Goal: Information Seeking & Learning: Learn about a topic

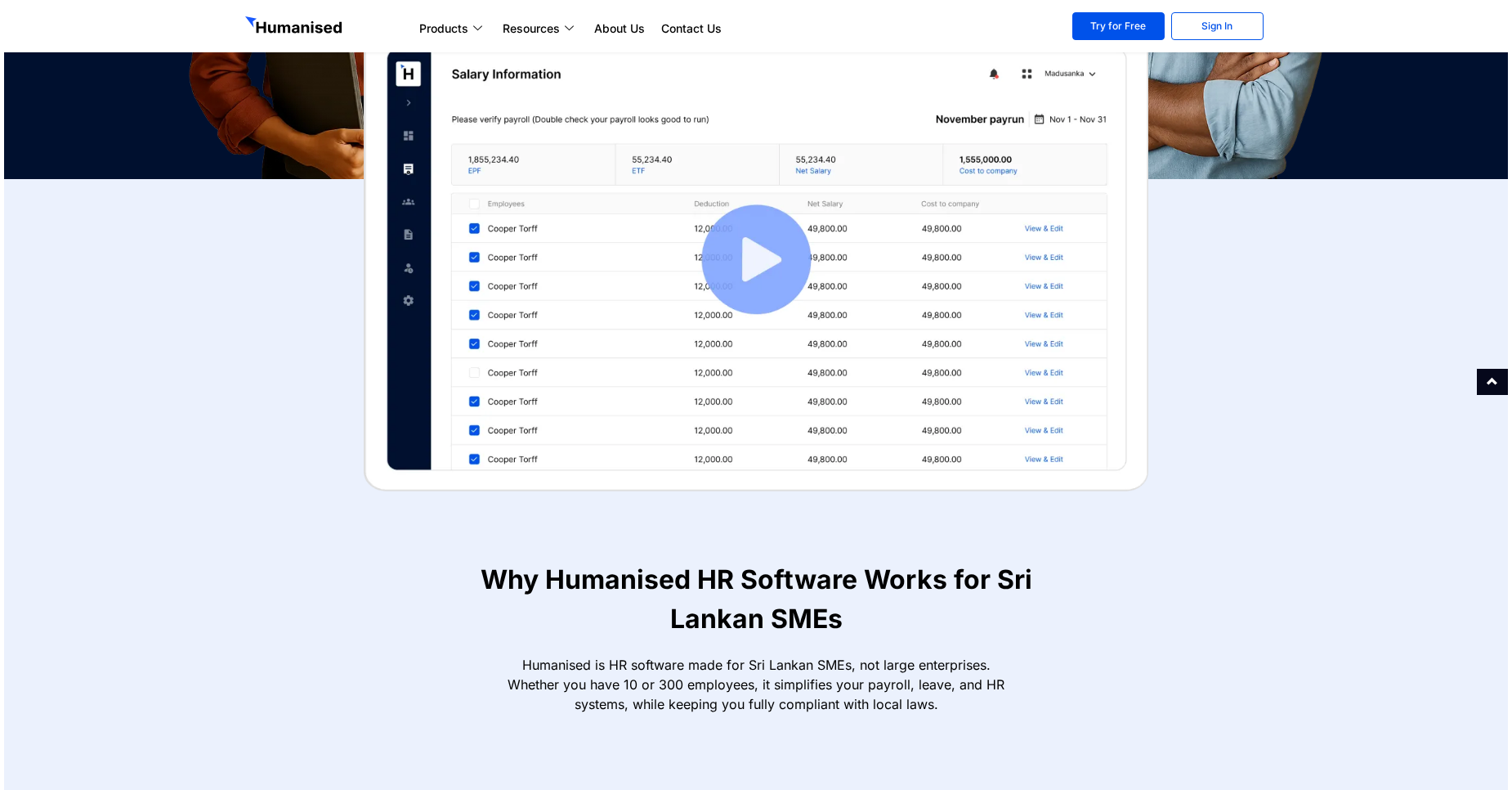
scroll to position [501, 0]
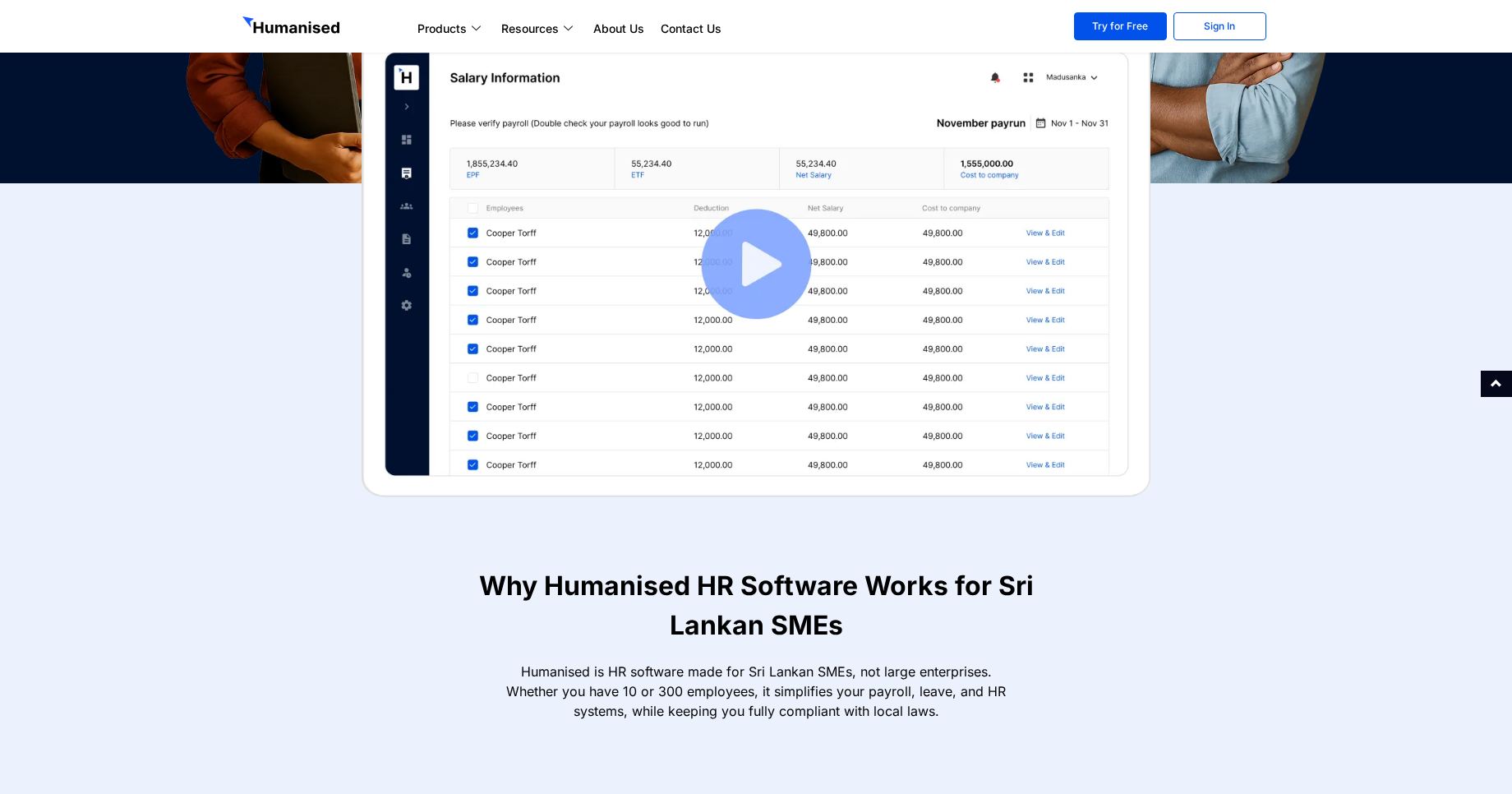
click at [726, 262] on img at bounding box center [756, 264] width 789 height 466
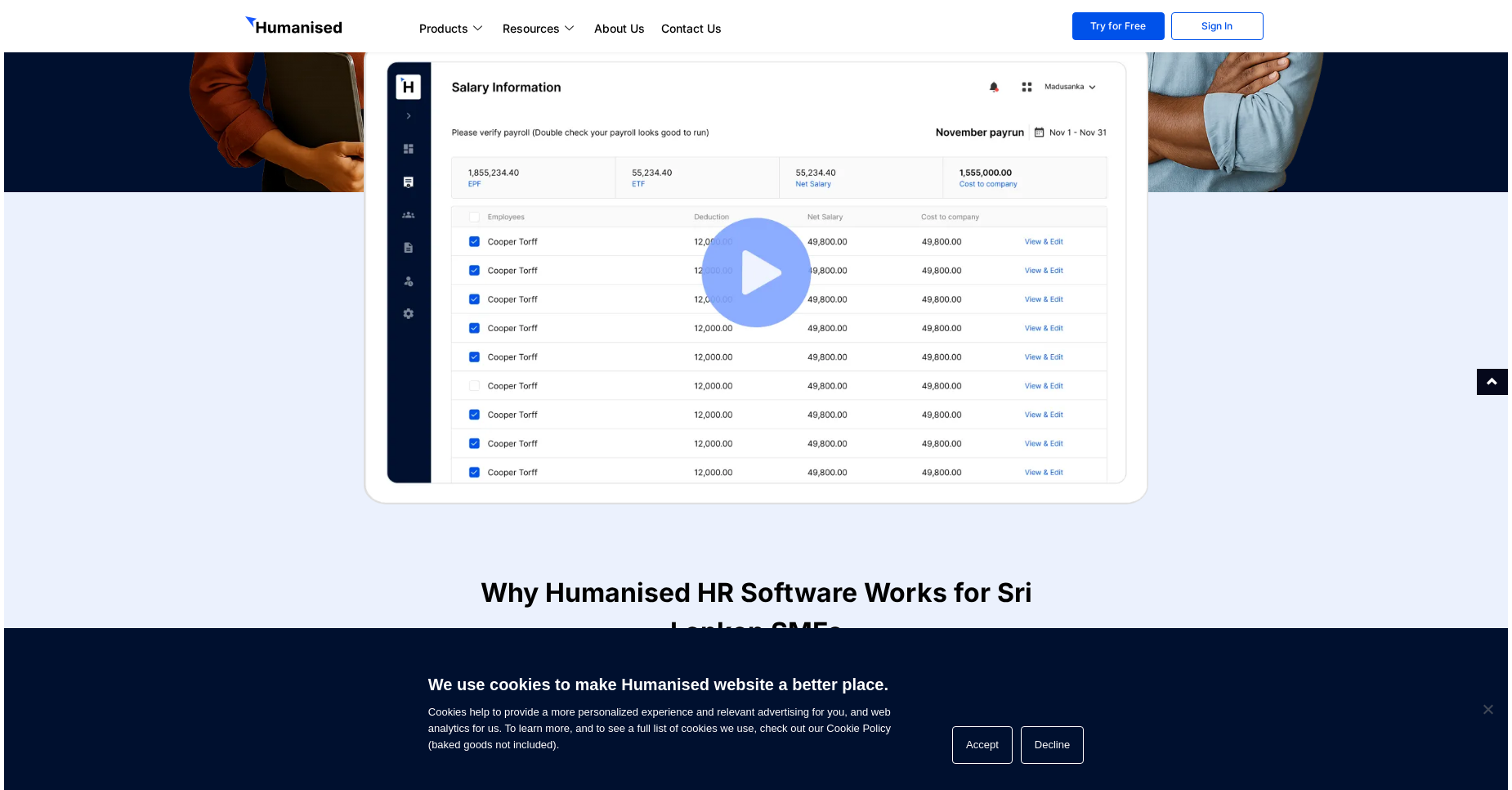
scroll to position [393, 0]
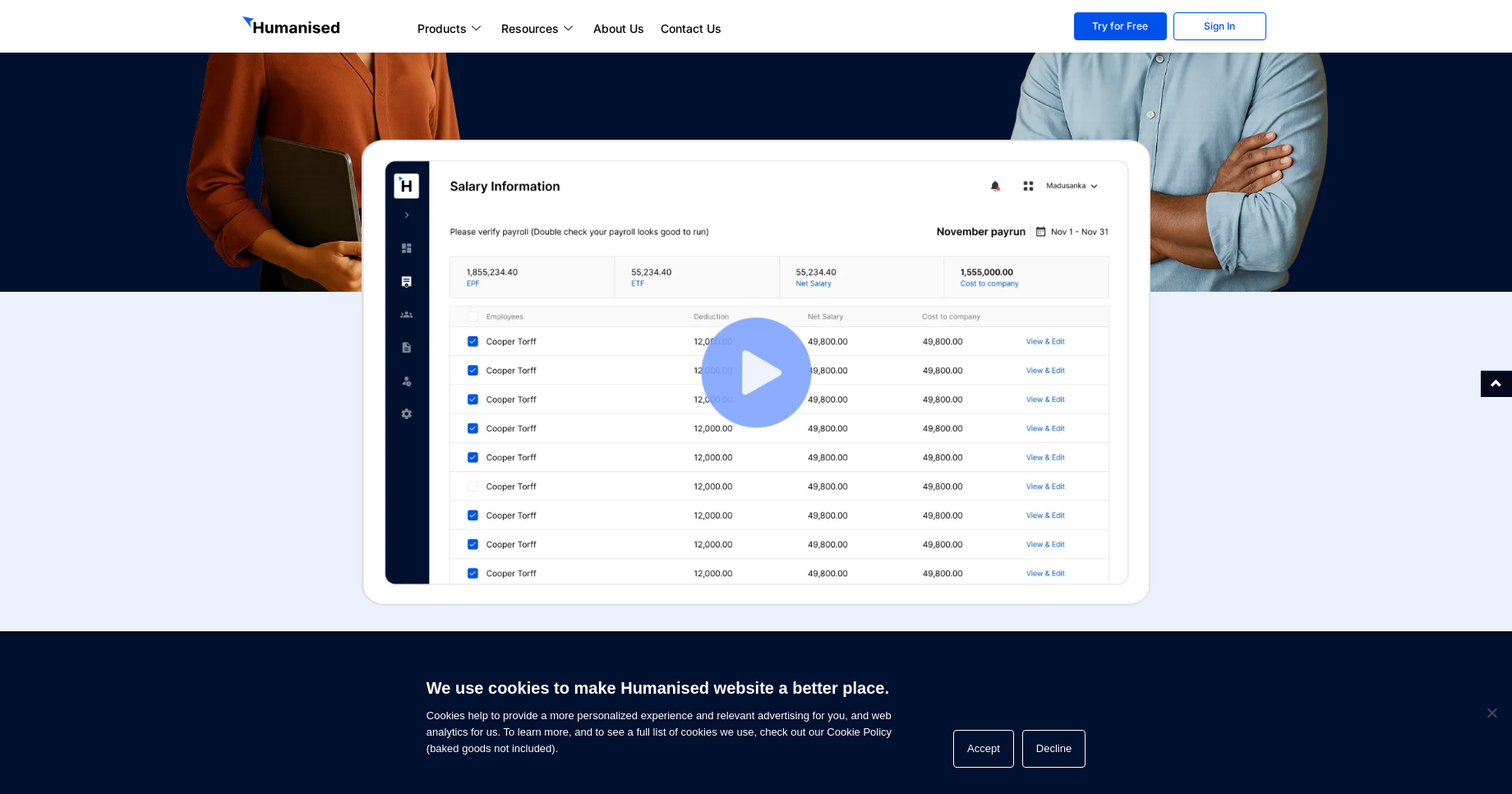
click at [758, 473] on img at bounding box center [756, 373] width 789 height 466
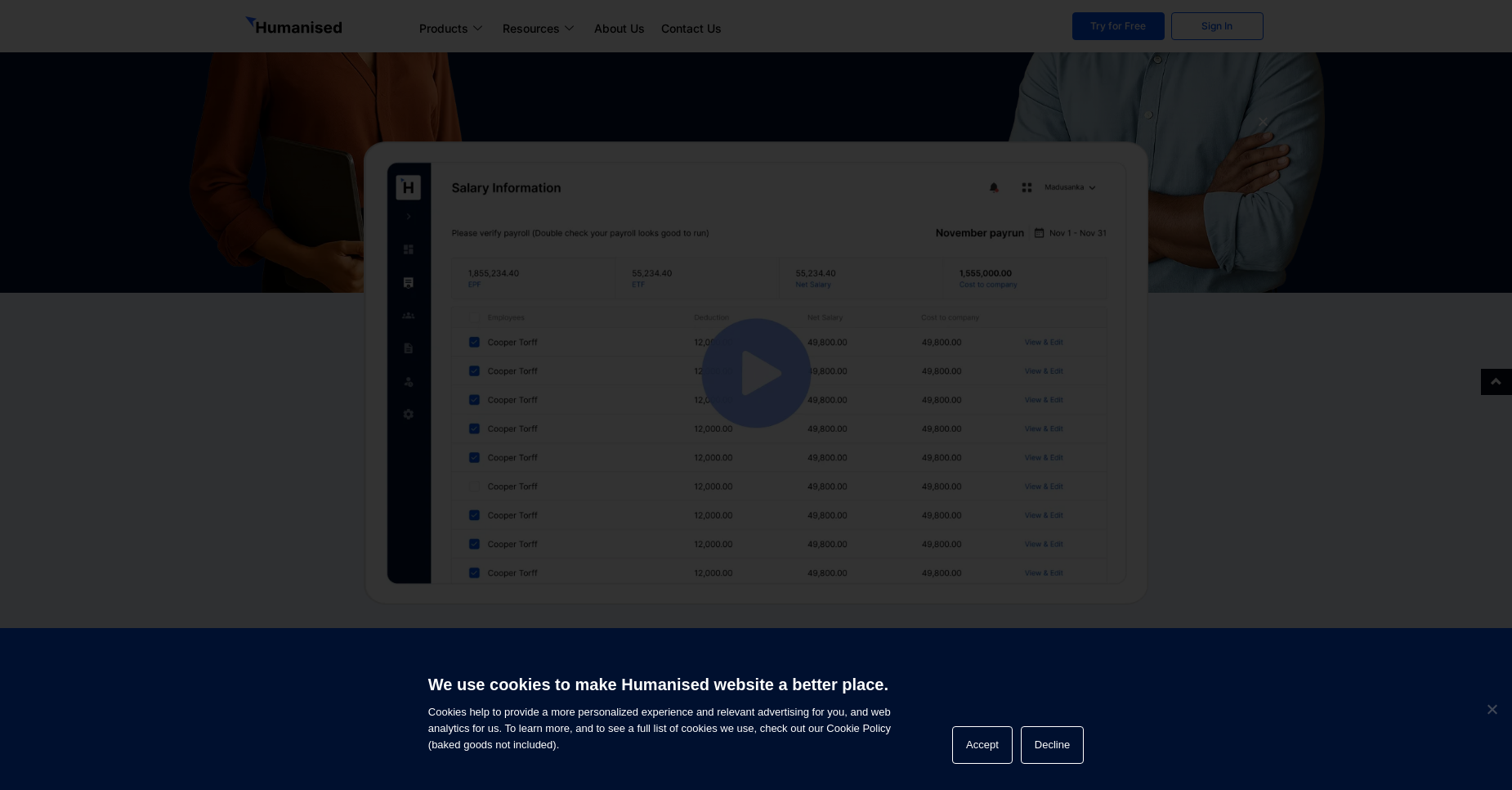
click at [719, 410] on div at bounding box center [756, 394] width 1022 height 575
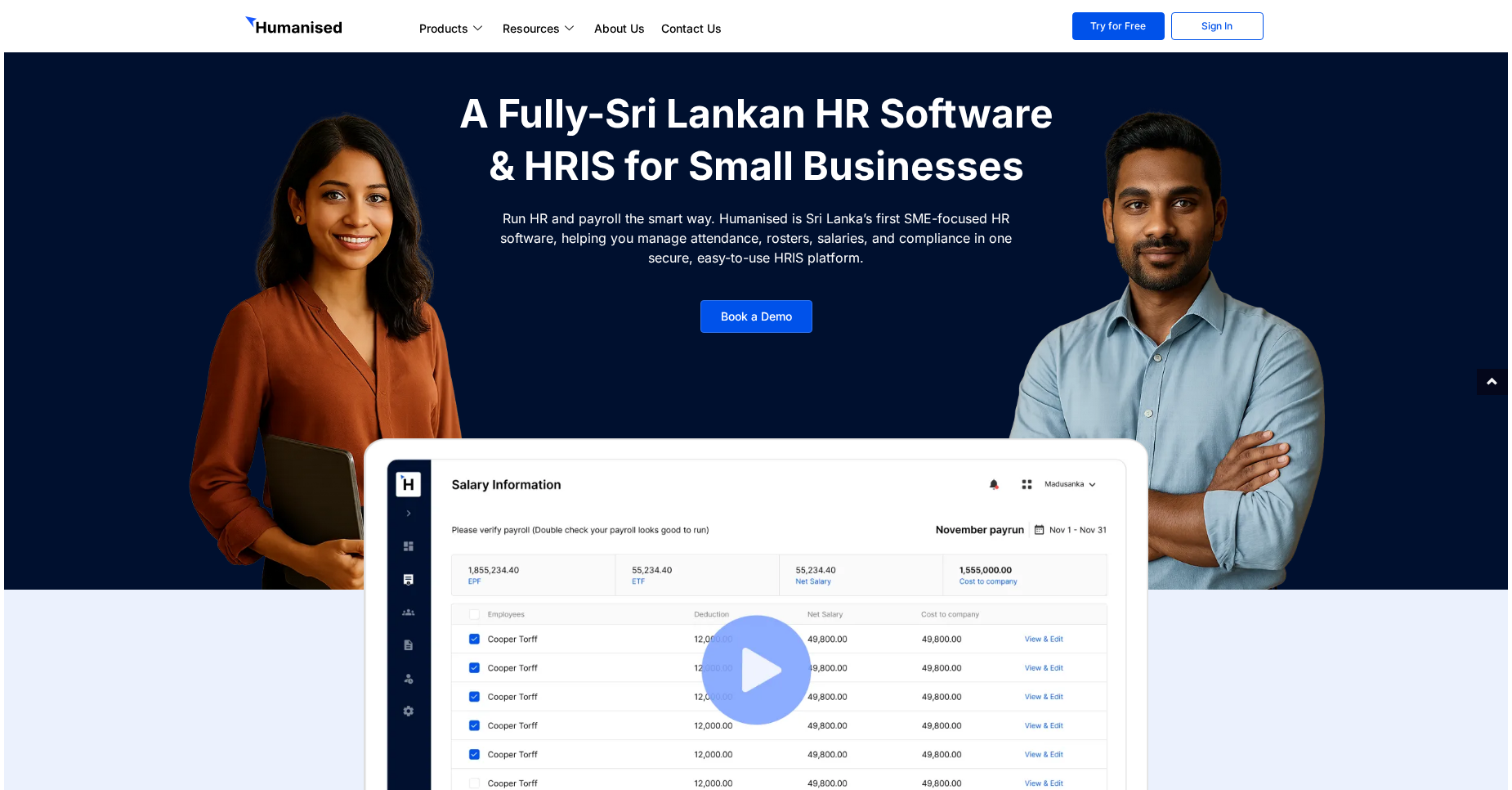
scroll to position [294, 0]
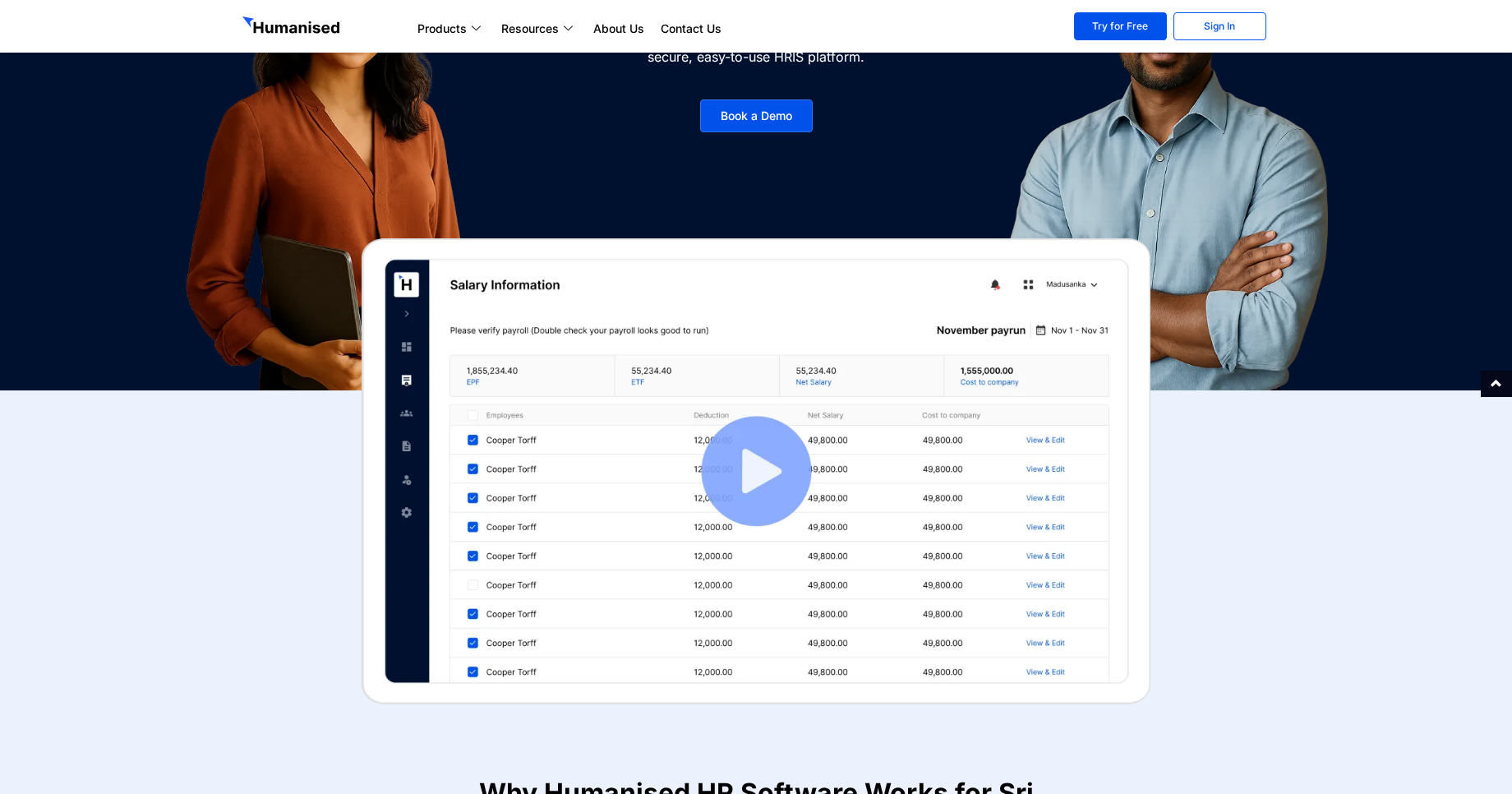
click at [739, 468] on img at bounding box center [756, 471] width 789 height 466
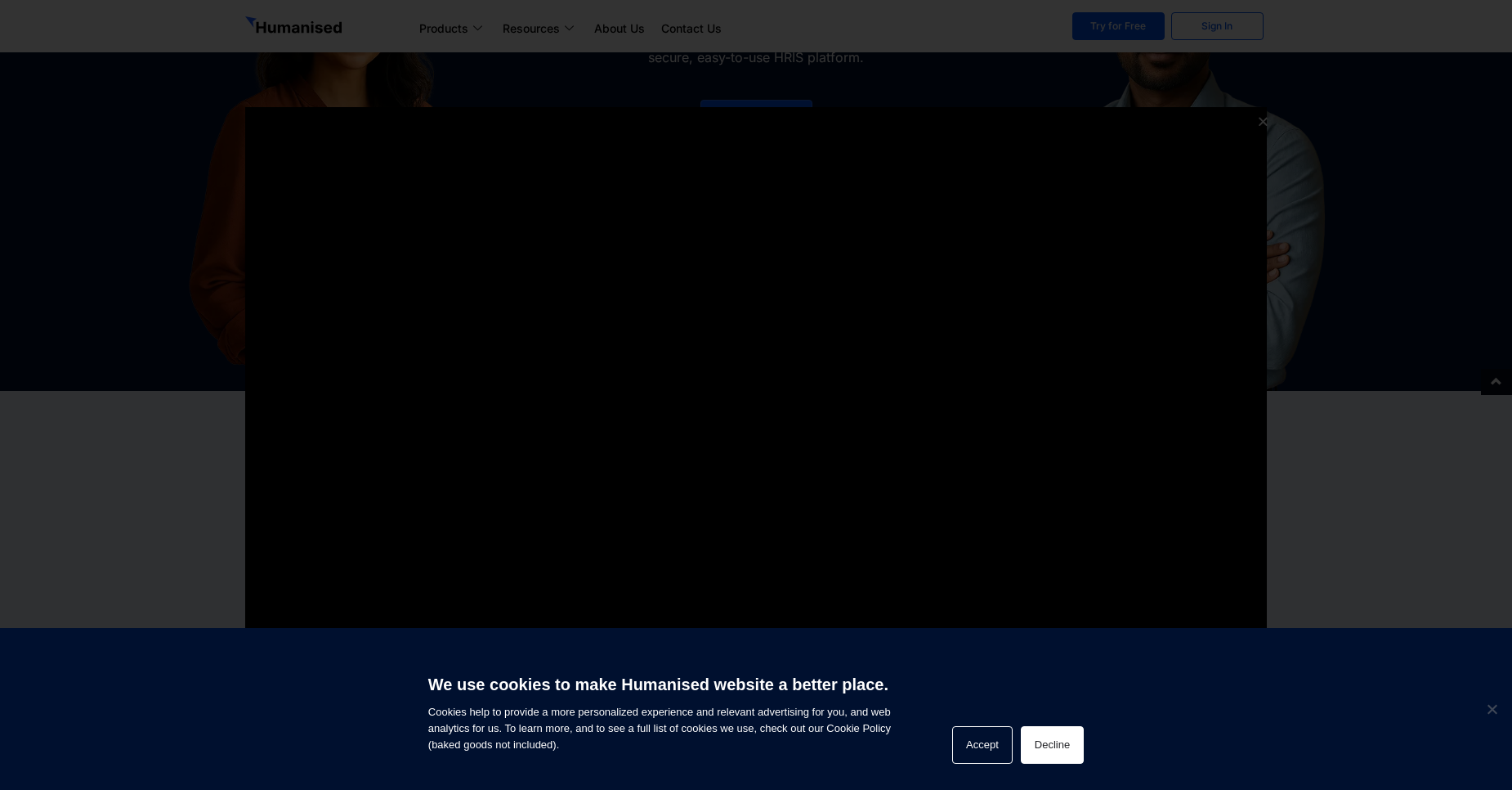
click at [1028, 746] on button "Decline" at bounding box center [1053, 745] width 63 height 38
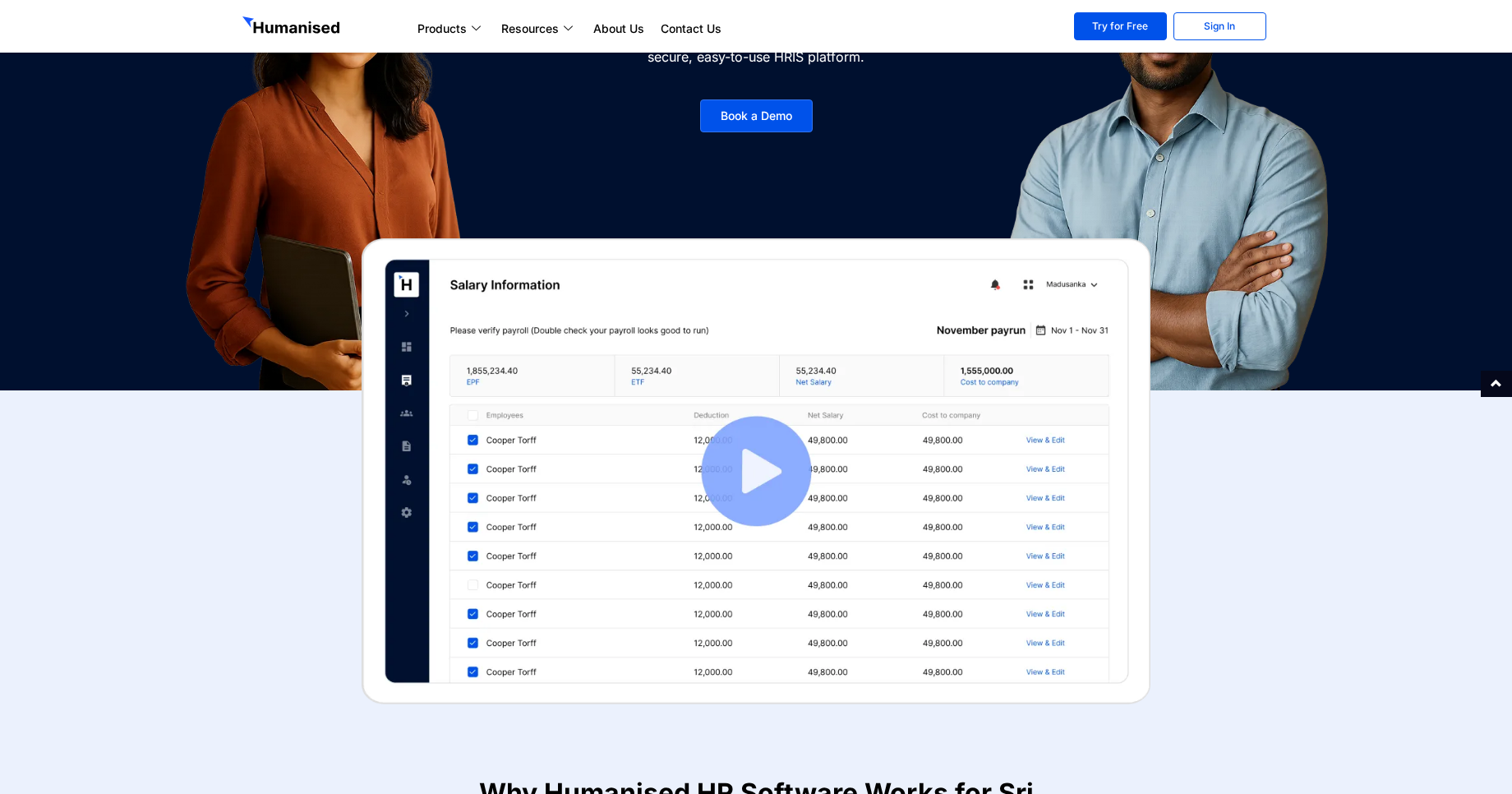
click at [730, 467] on img at bounding box center [756, 471] width 789 height 466
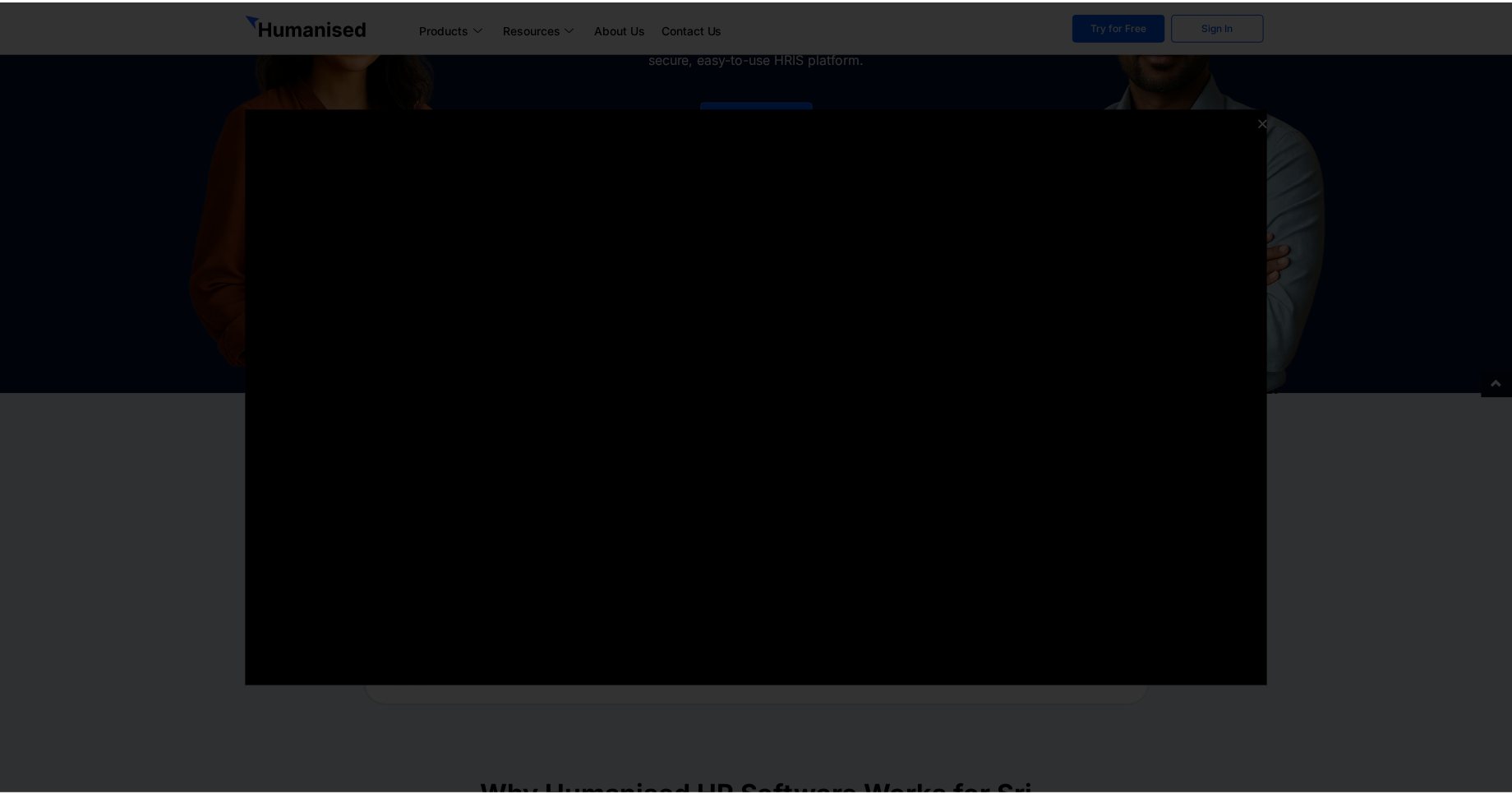
scroll to position [0, 0]
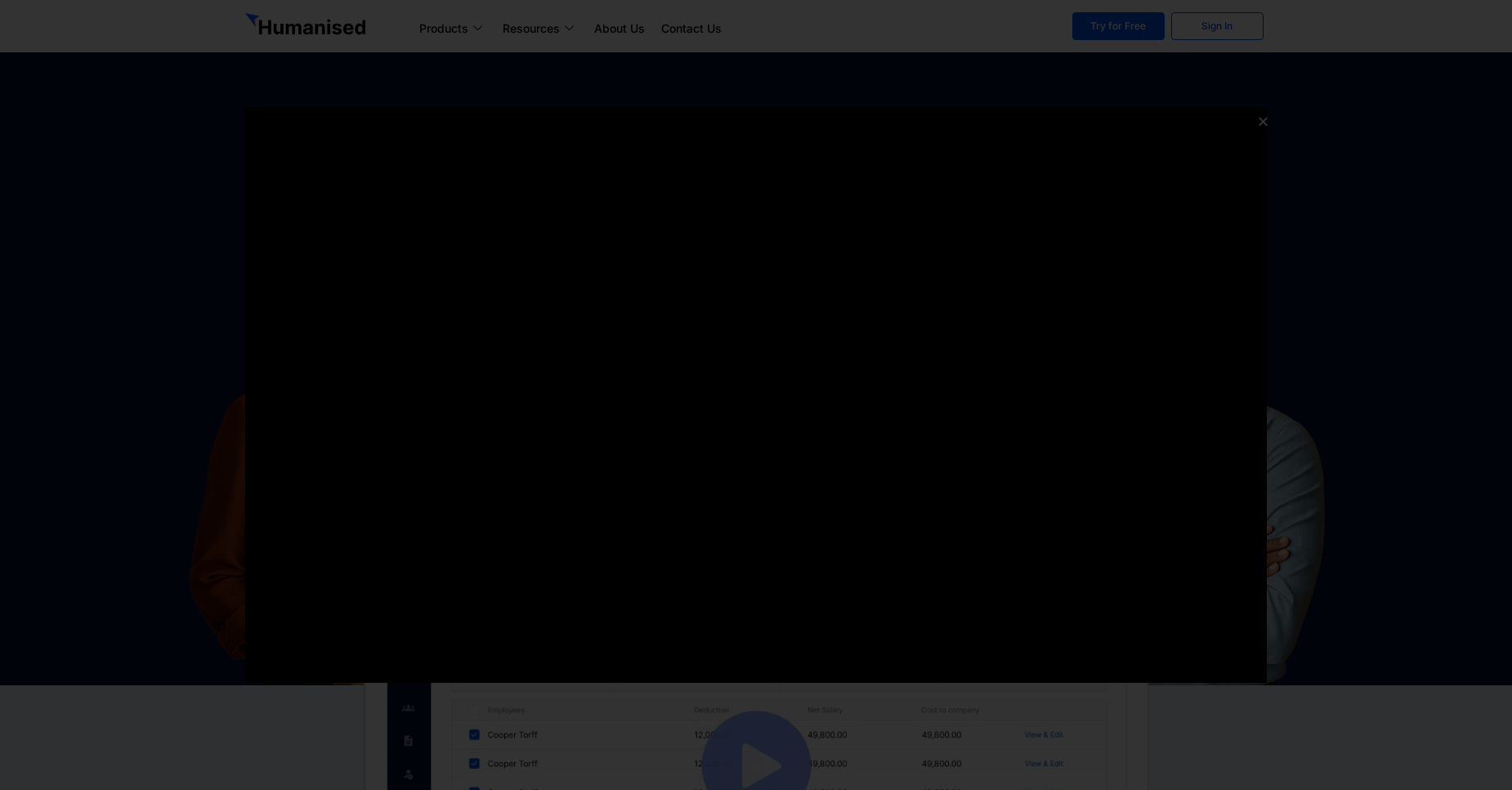
click at [1436, 506] on div at bounding box center [756, 395] width 1512 height 790
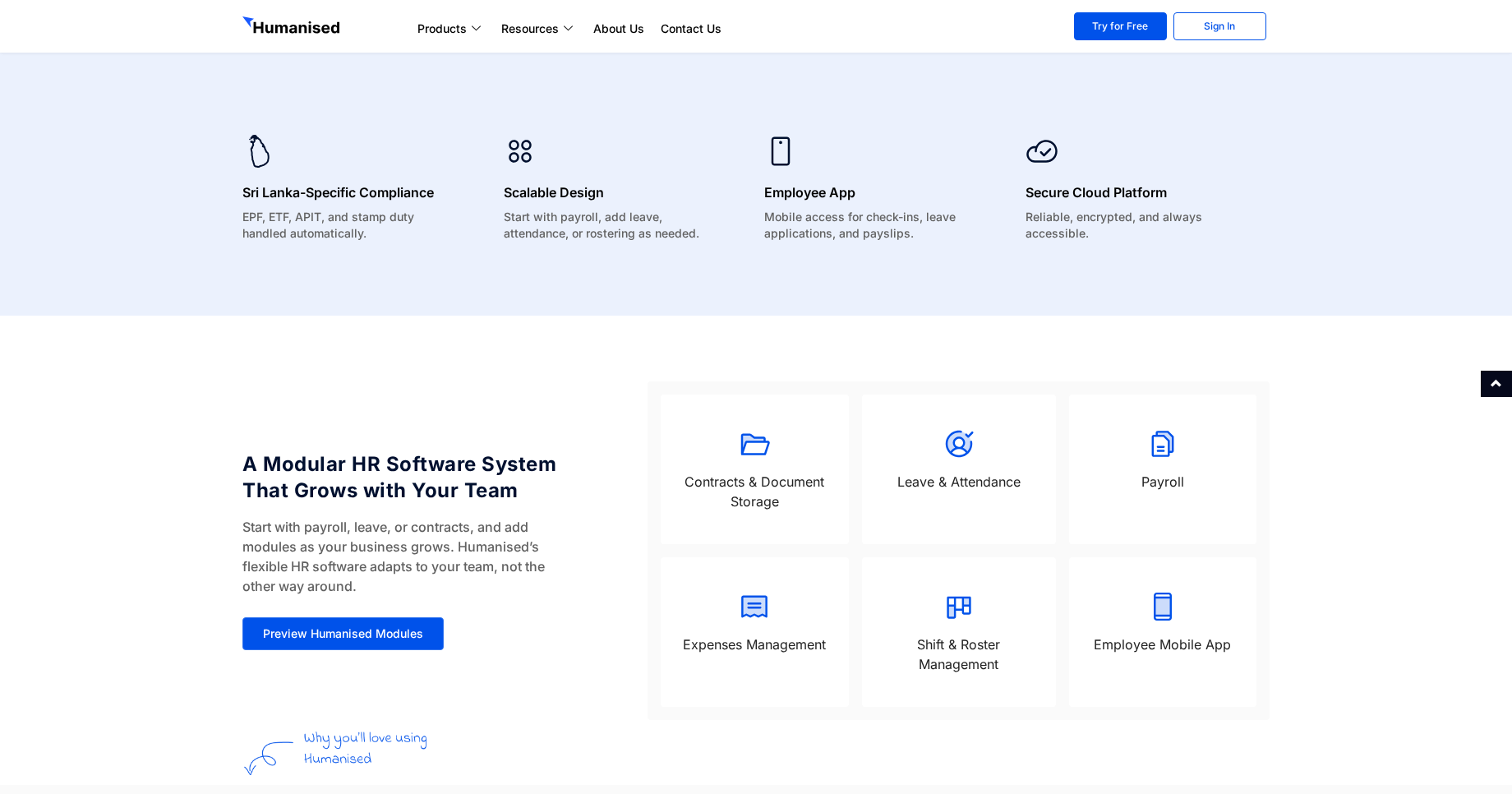
scroll to position [1184, 0]
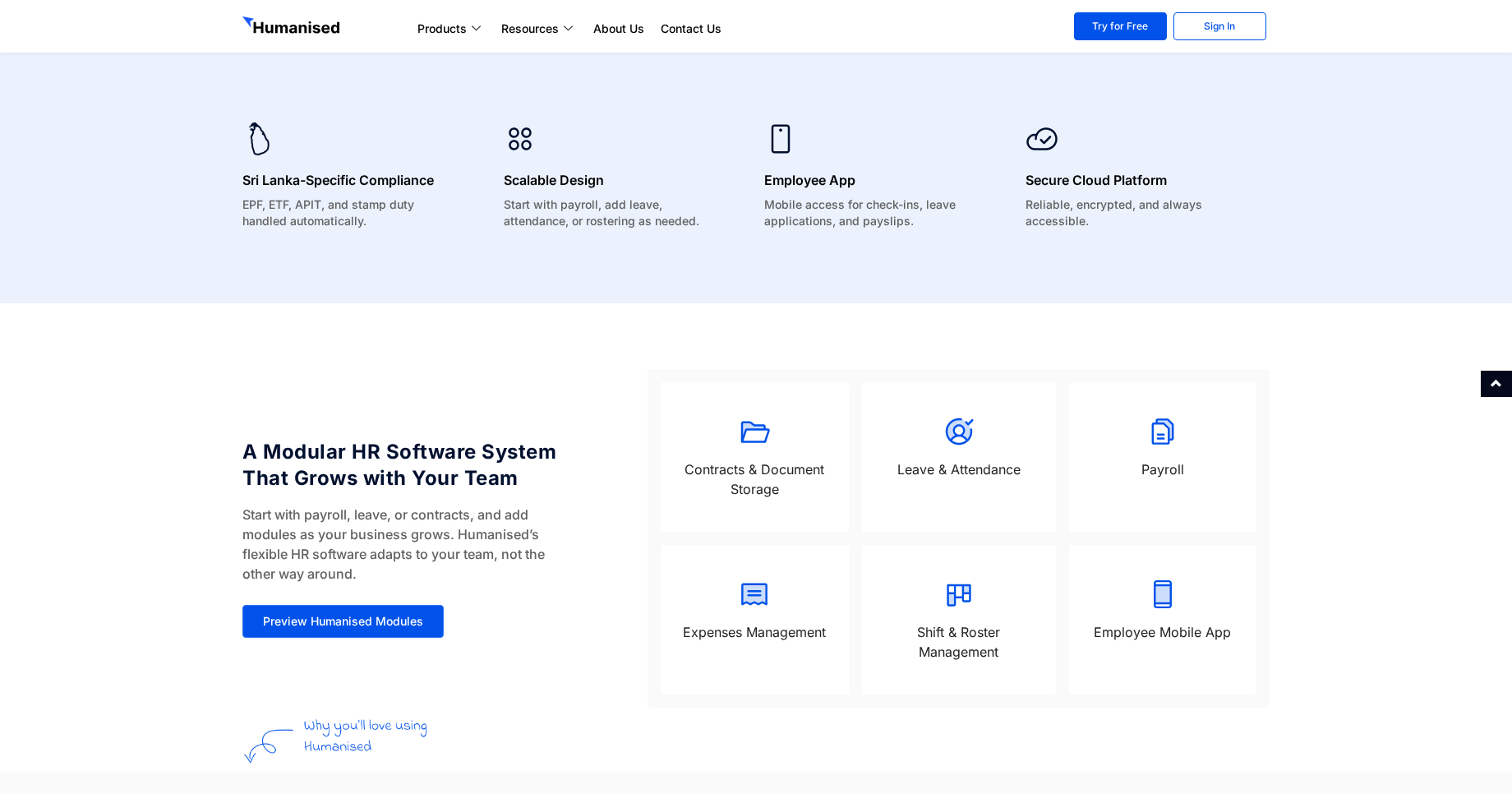
click at [751, 459] on p "Contracts & Document Storage" at bounding box center [754, 479] width 155 height 40
click at [756, 430] on icon at bounding box center [755, 432] width 29 height 21
click at [741, 493] on p "Contracts & Document Storage" at bounding box center [754, 479] width 155 height 40
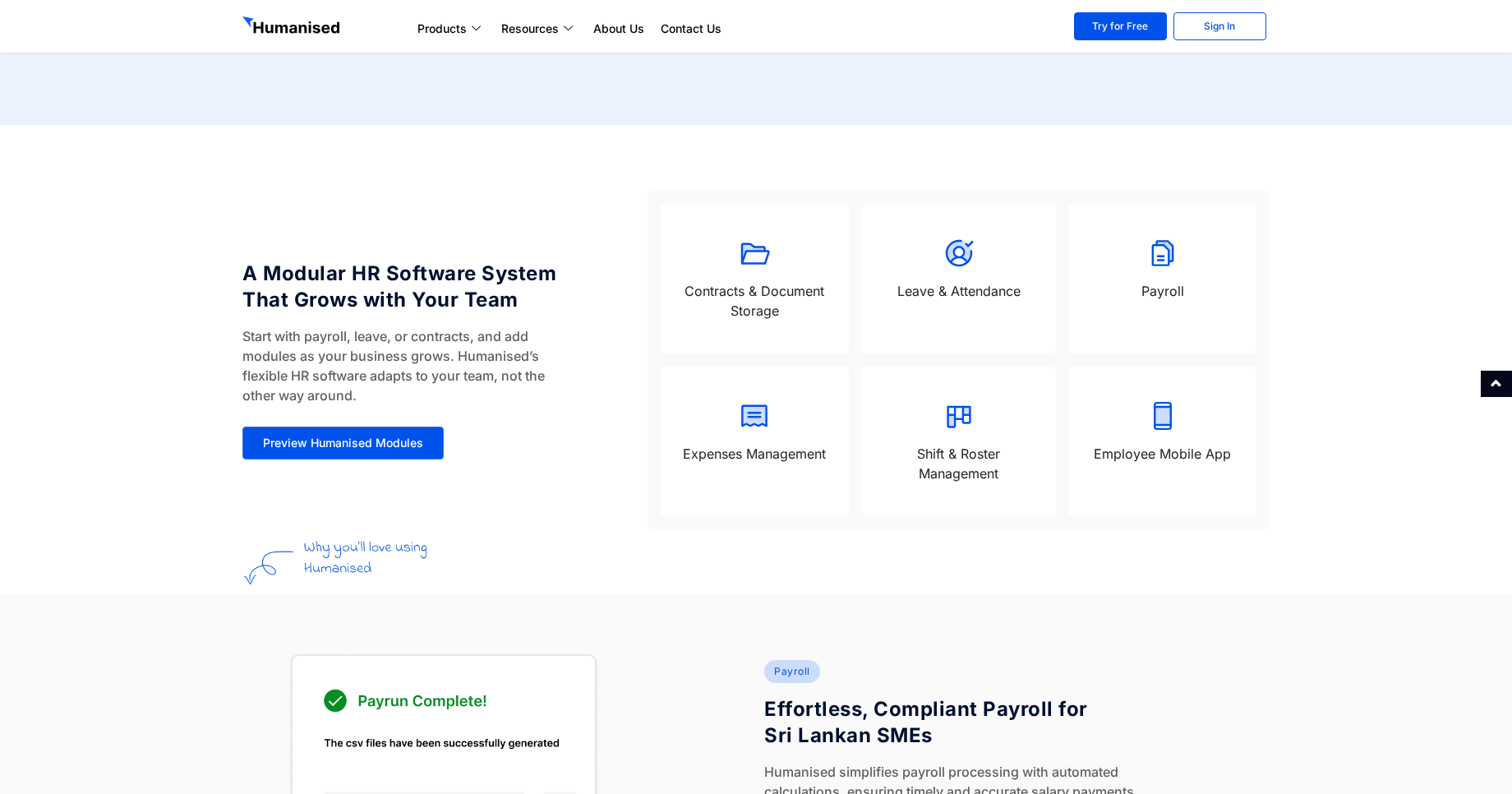
scroll to position [1381, 0]
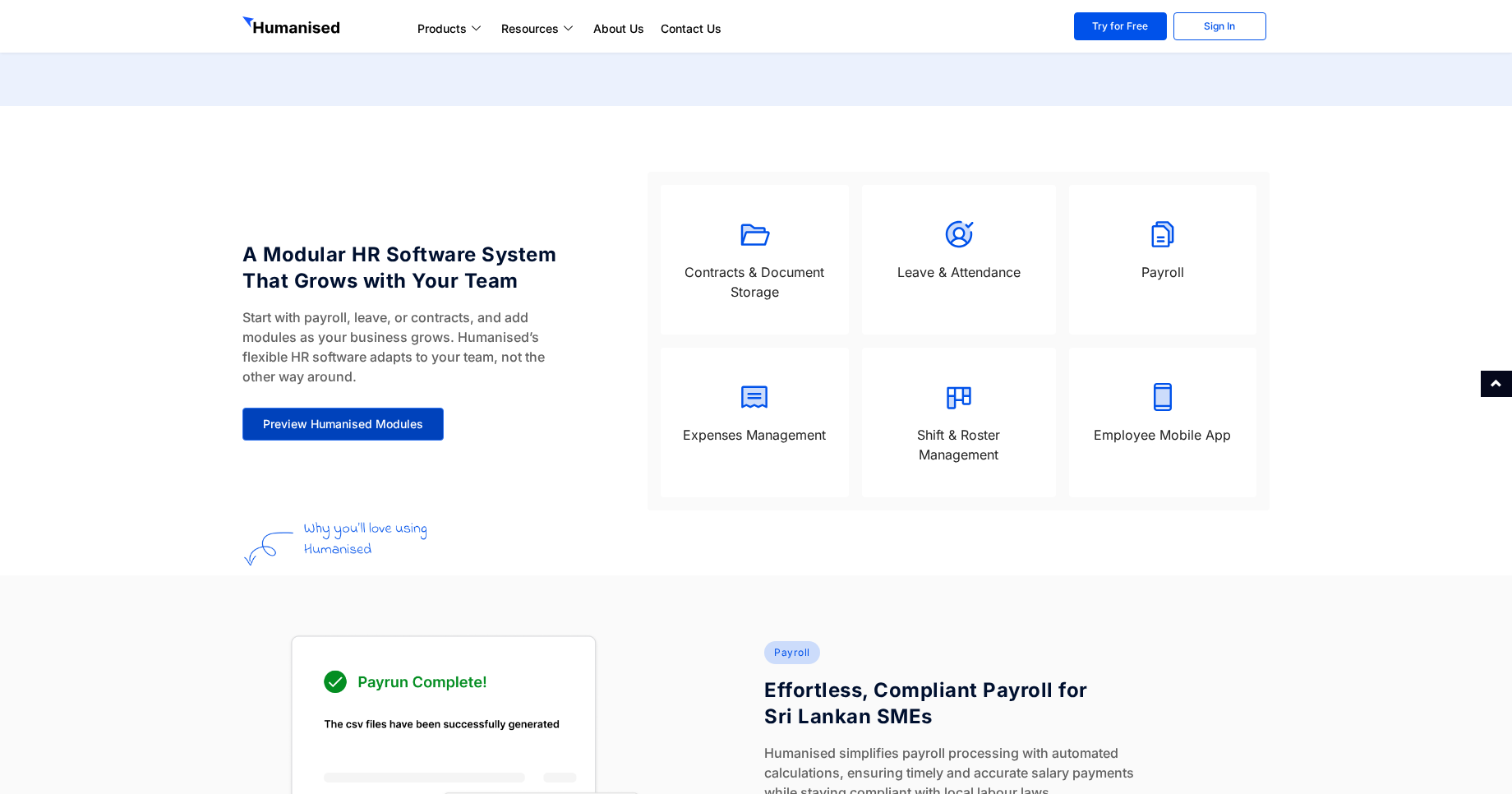
click at [397, 431] on link "Preview Humanised Modules" at bounding box center [343, 424] width 202 height 33
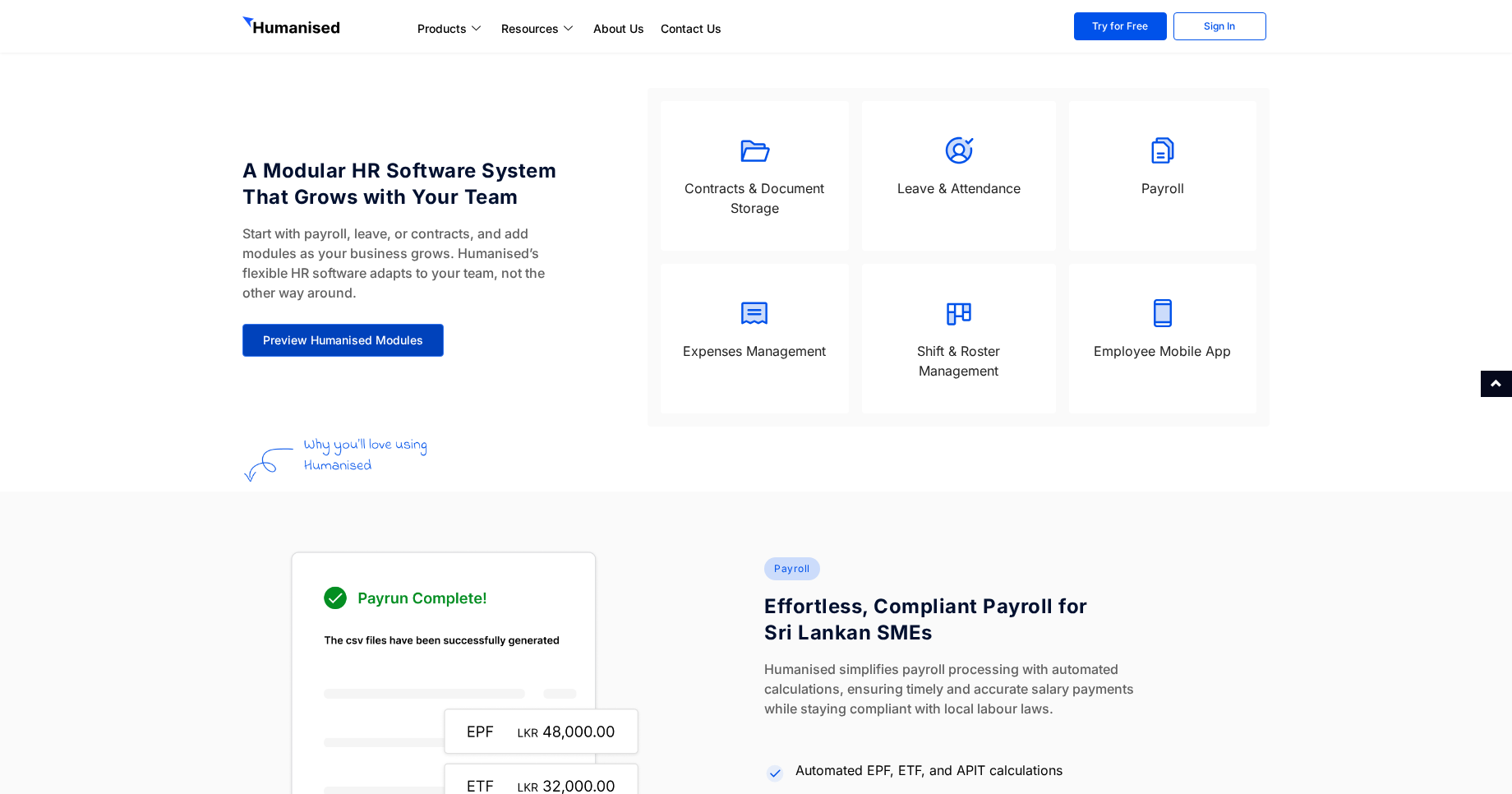
scroll to position [1463, 0]
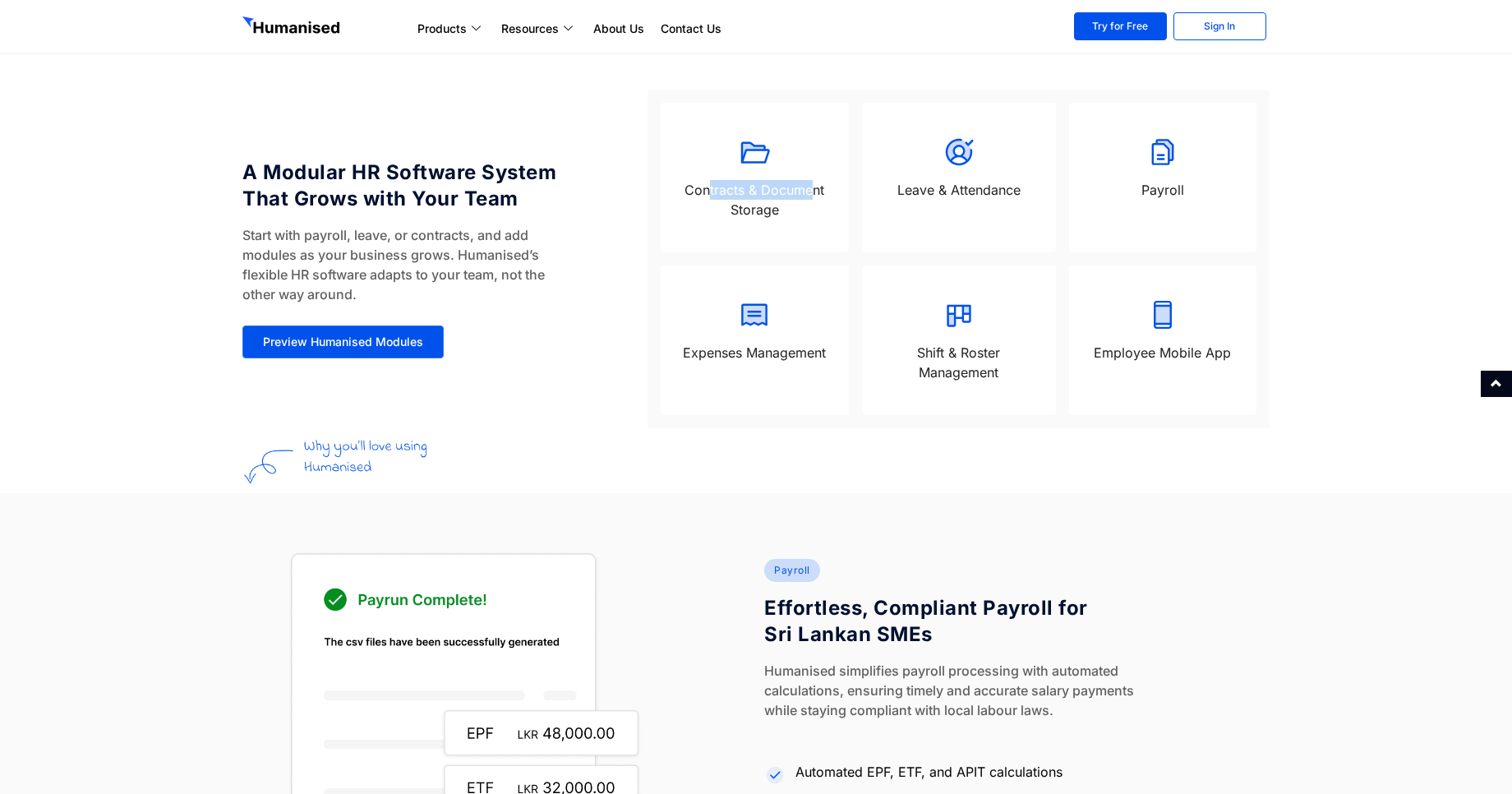
drag, startPoint x: 707, startPoint y: 193, endPoint x: 812, endPoint y: 197, distance: 105.1
click at [812, 197] on p "Contracts & Document Storage" at bounding box center [754, 200] width 155 height 40
click at [782, 227] on div "Contracts & Document Storage" at bounding box center [754, 204] width 155 height 48
click at [750, 150] on icon at bounding box center [755, 153] width 29 height 21
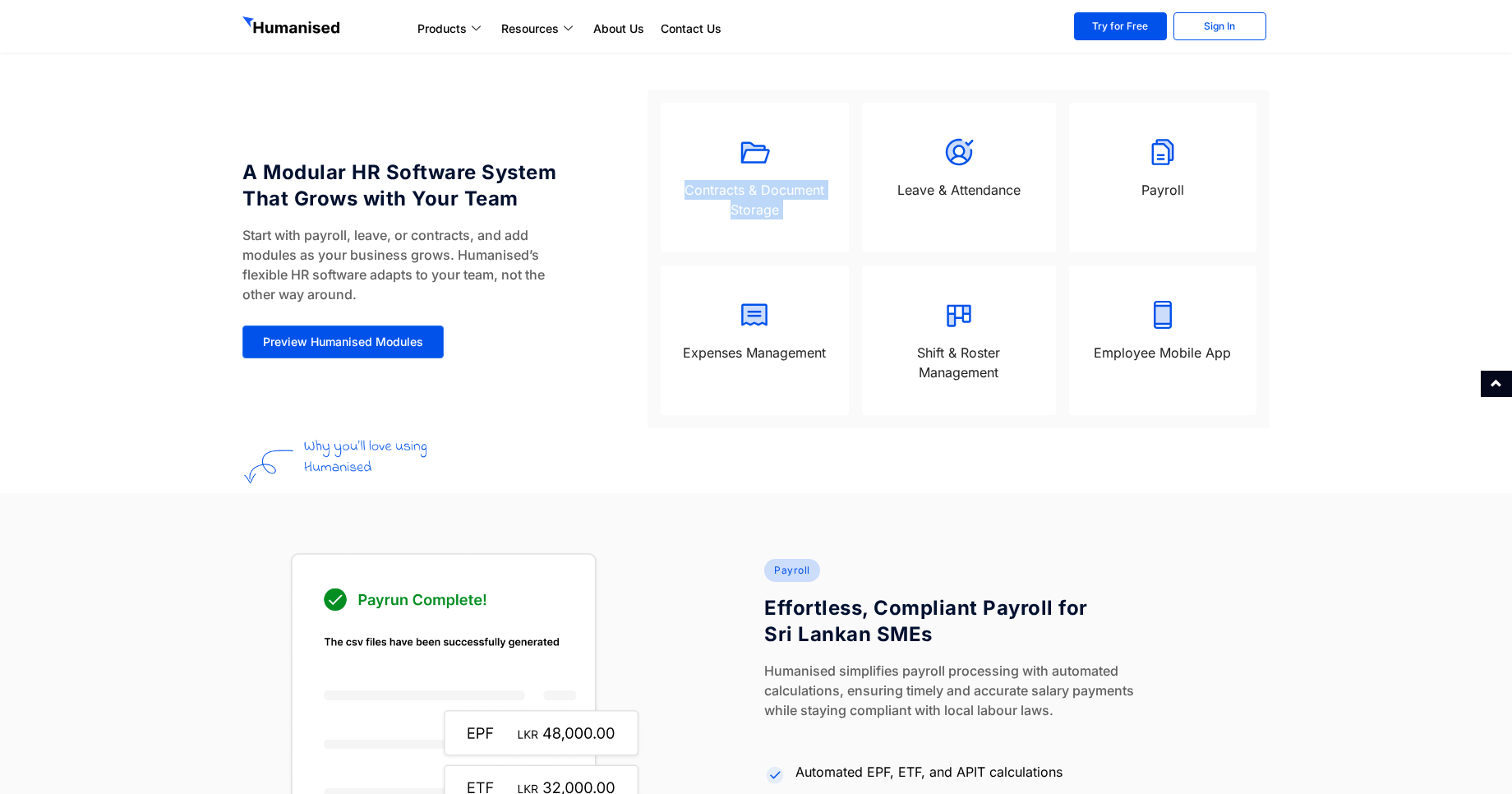
click at [750, 150] on icon at bounding box center [755, 153] width 29 height 21
click at [777, 206] on p "Contracts & Document Storage" at bounding box center [754, 200] width 155 height 40
click at [793, 189] on p "Contracts & Document Storage" at bounding box center [754, 200] width 155 height 40
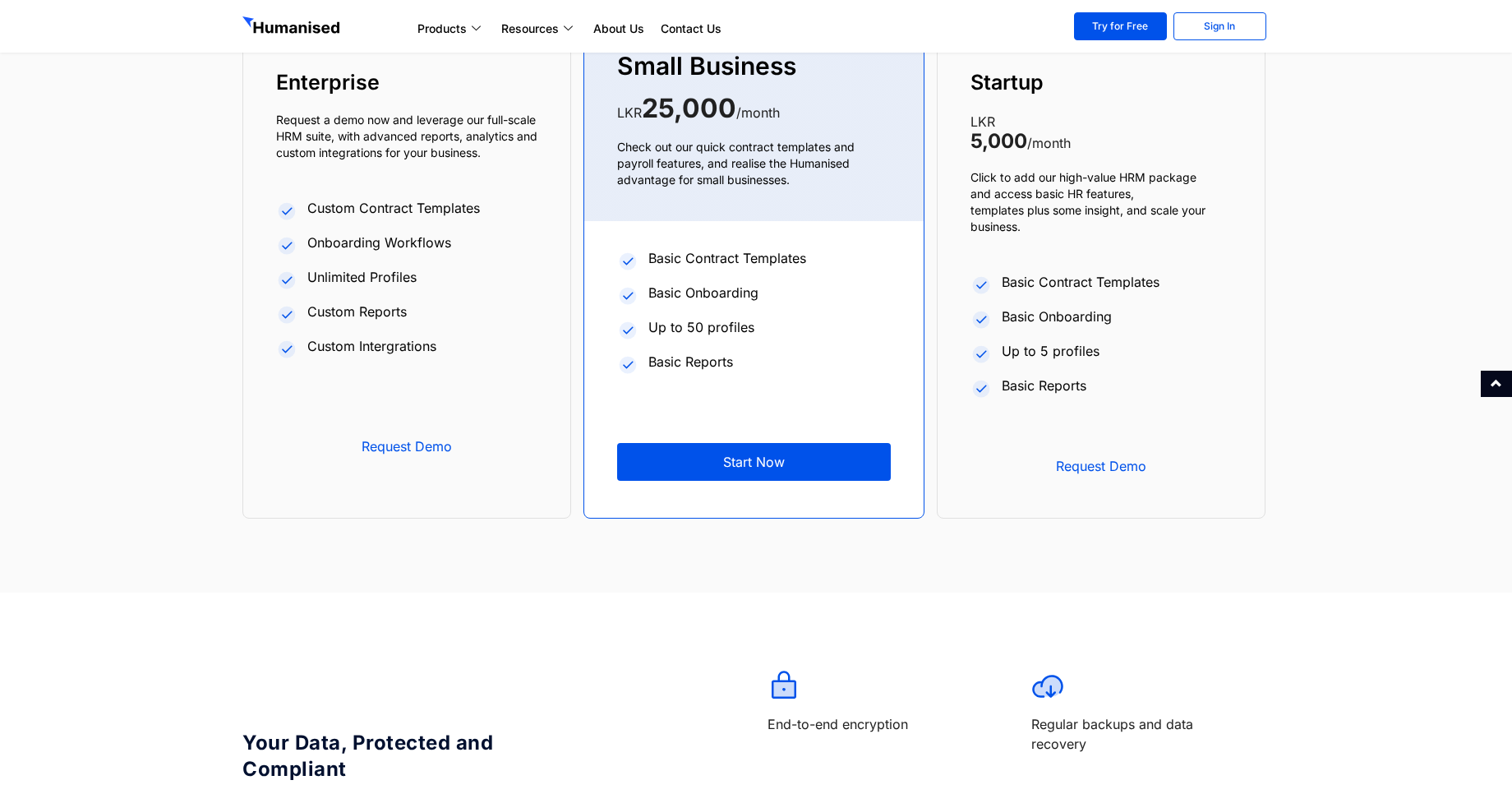
scroll to position [6000, 0]
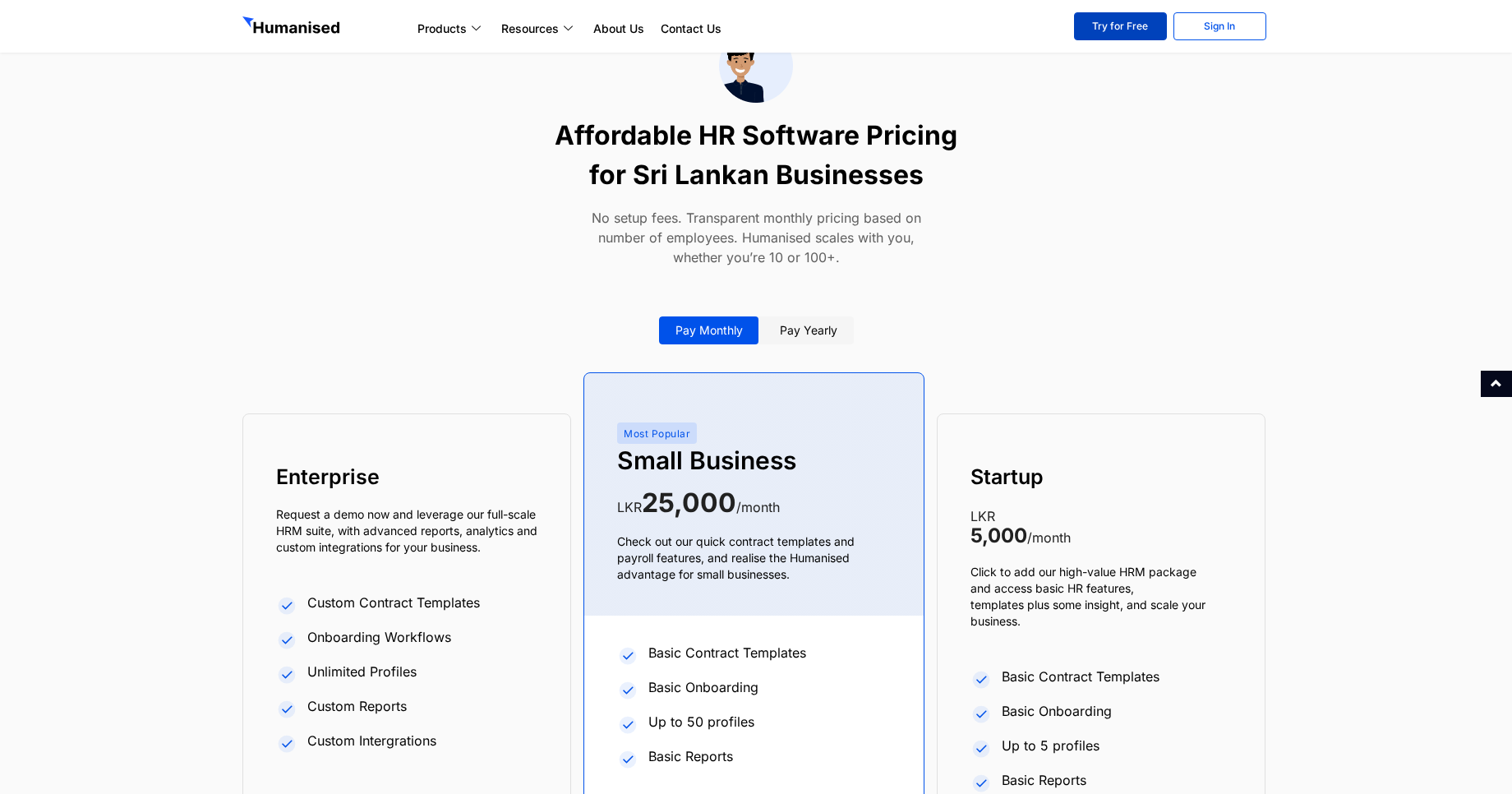
click at [1135, 21] on link "Try for Free" at bounding box center [1120, 26] width 93 height 28
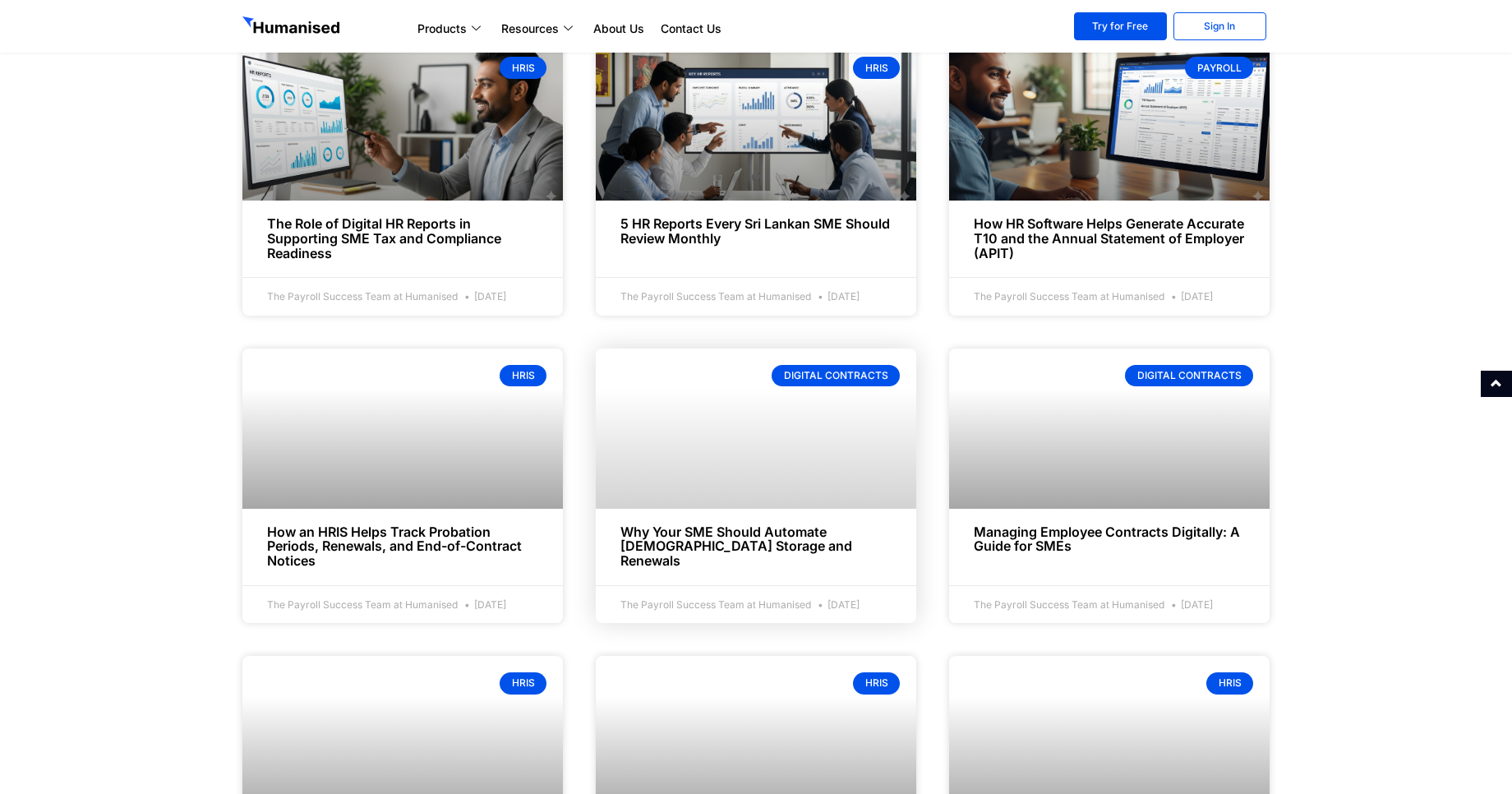
scroll to position [977, 0]
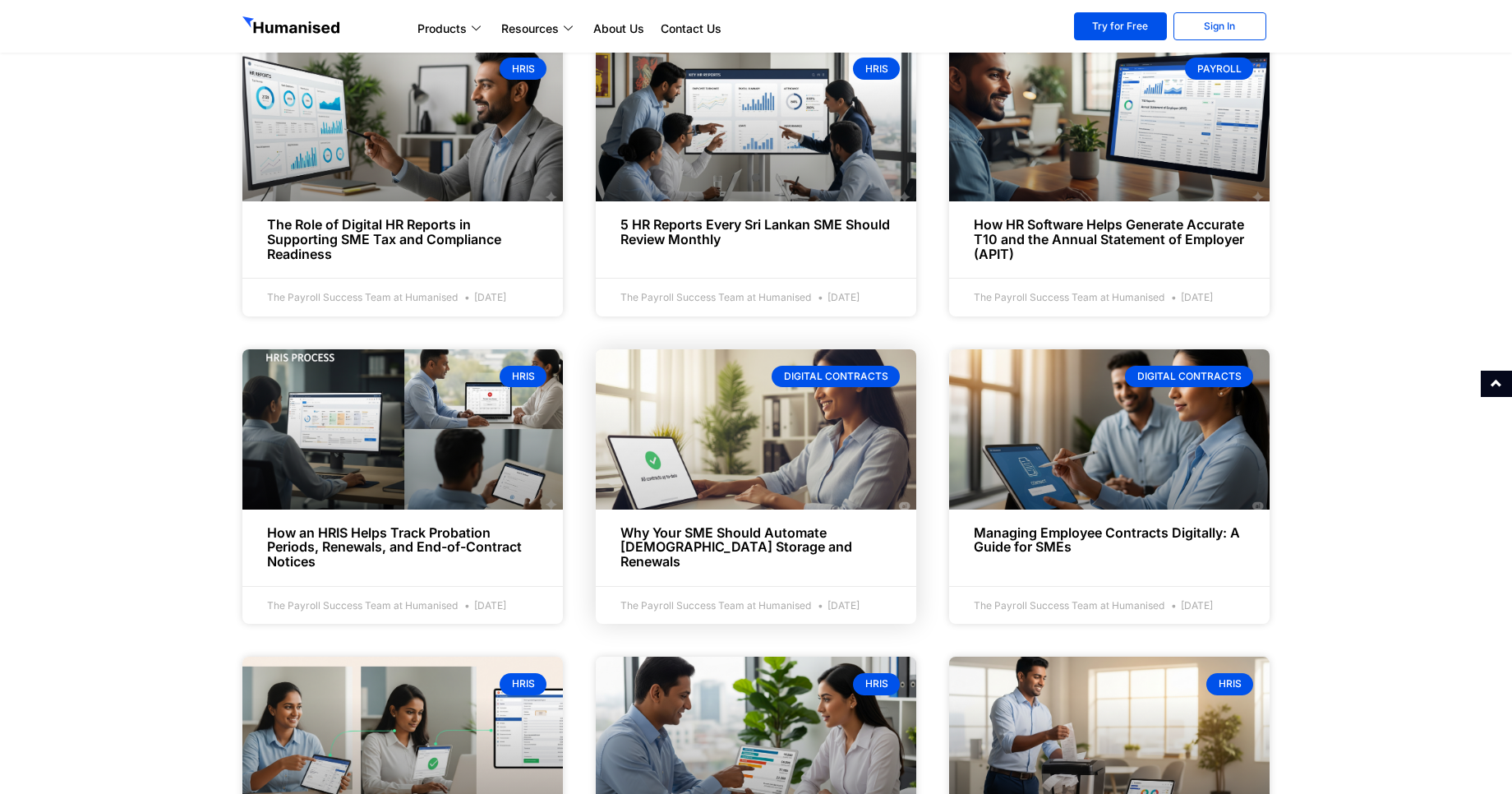
click at [732, 555] on link "Why Your SME Should Automate Employment Contract Storage and Renewals" at bounding box center [736, 547] width 232 height 45
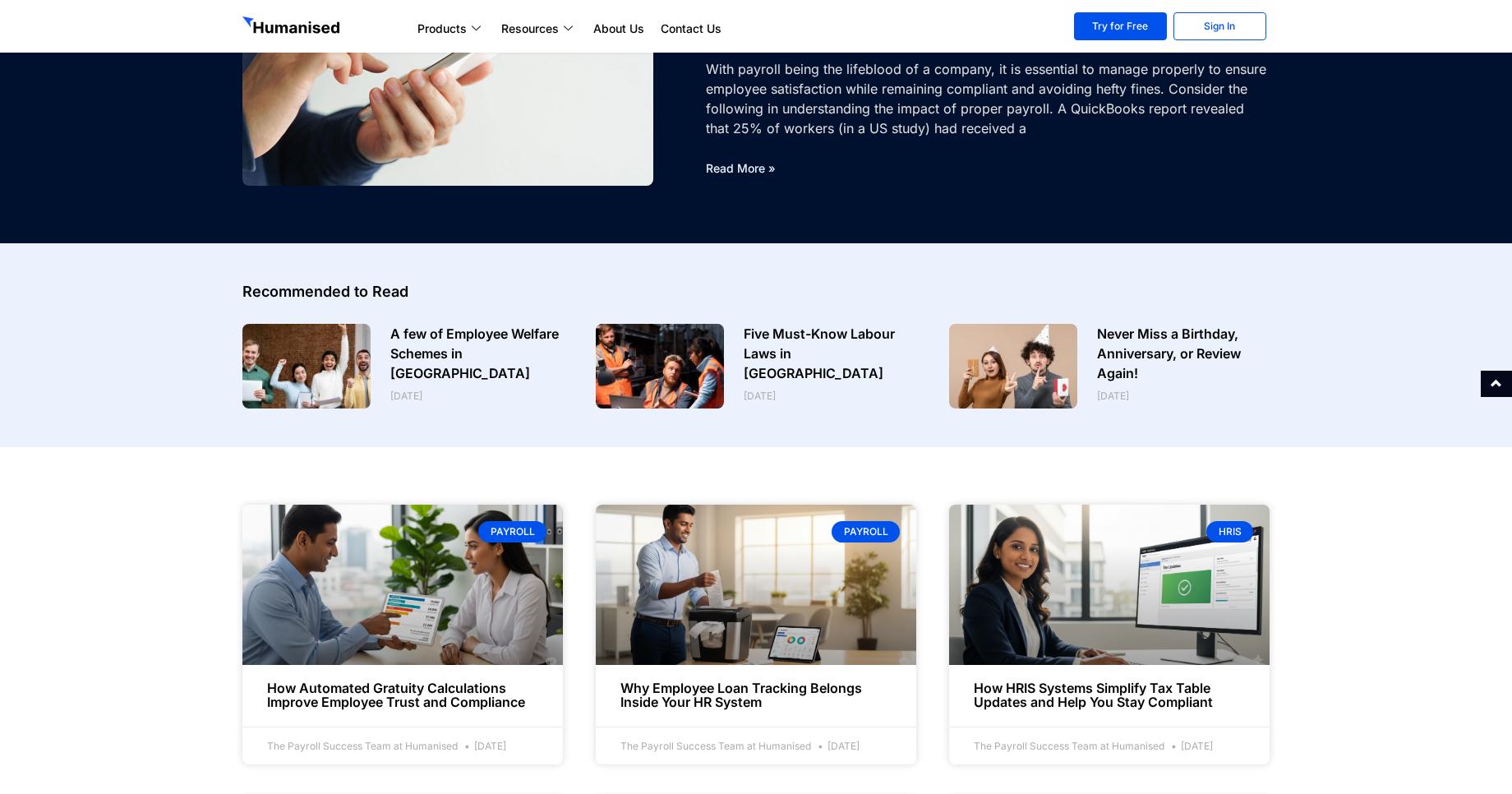
scroll to position [188, 0]
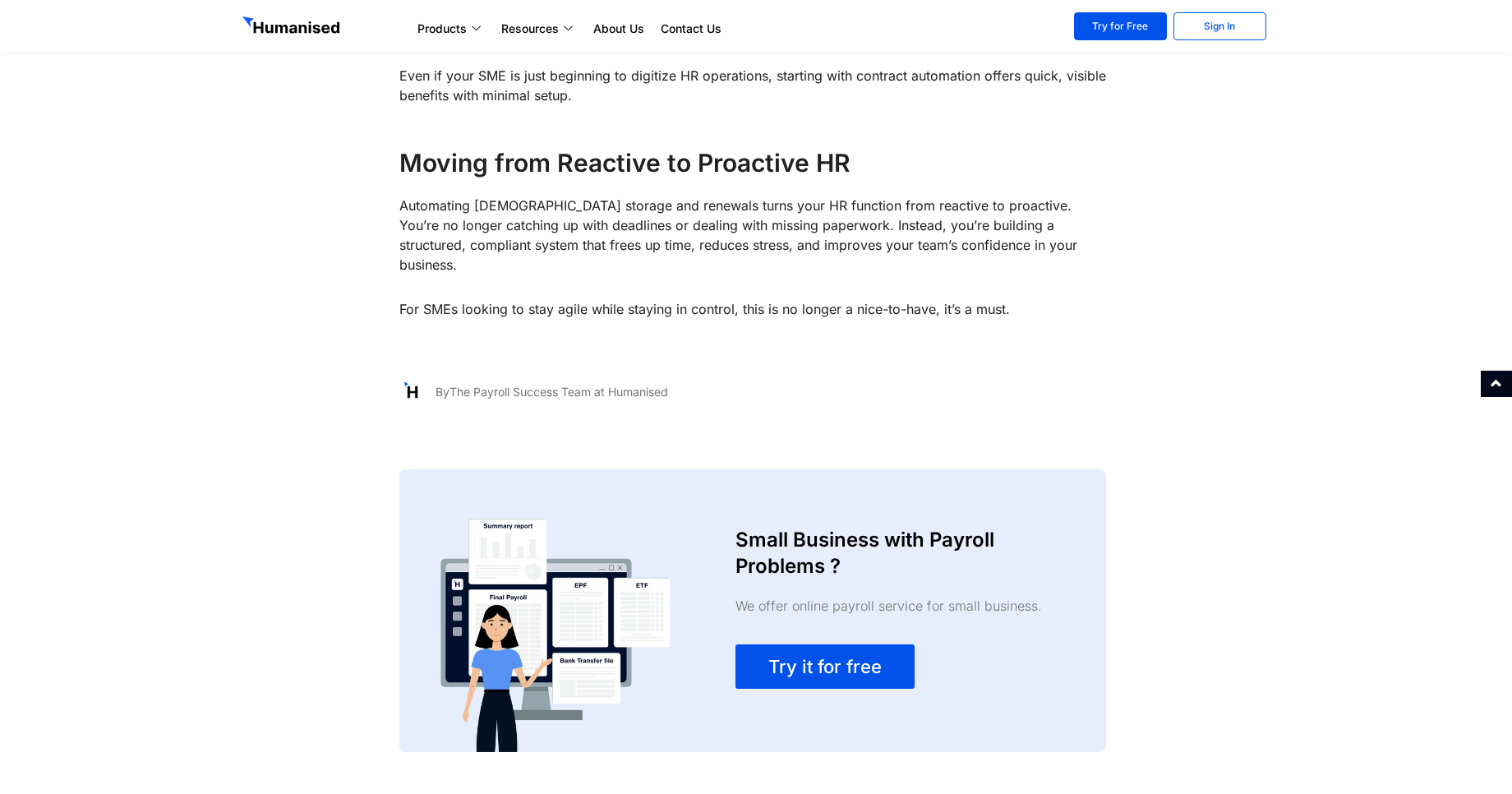
scroll to position [2862, 0]
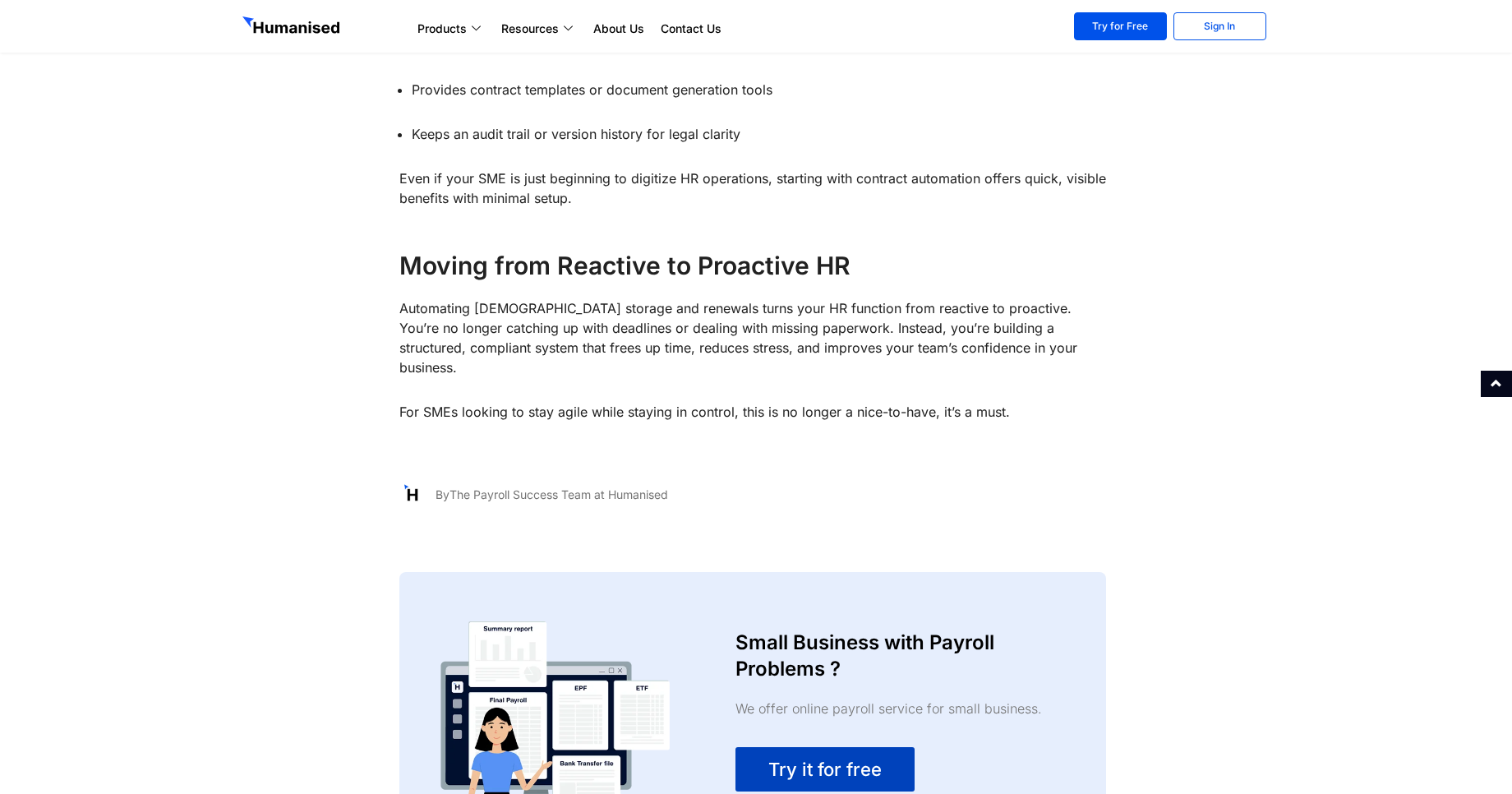
click at [849, 759] on span "Try it for free" at bounding box center [825, 769] width 113 height 20
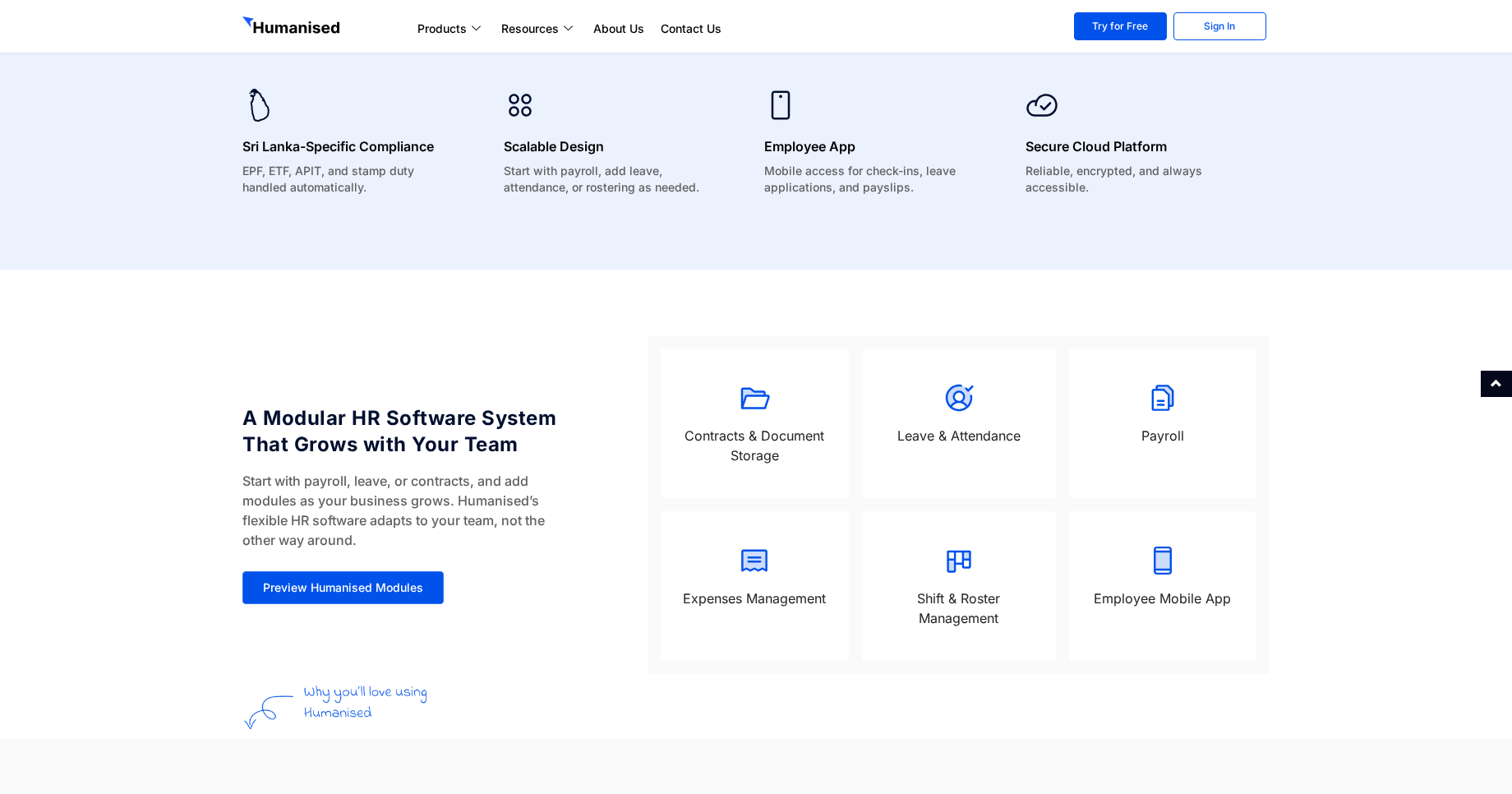
scroll to position [1184, 0]
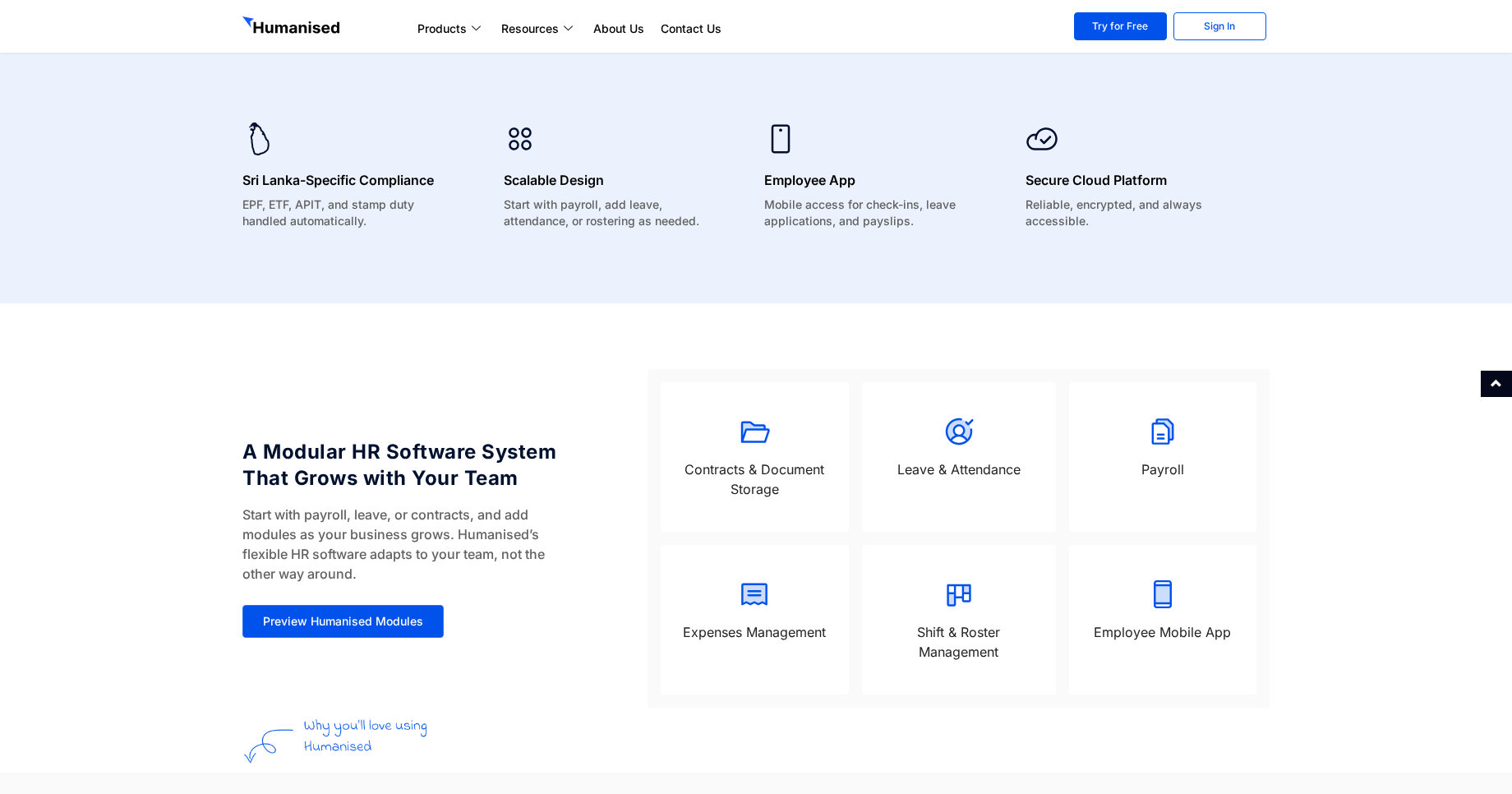
click at [751, 433] on icon at bounding box center [754, 431] width 33 height 33
click at [287, 612] on link "Preview Humanised Modules" at bounding box center [343, 621] width 202 height 33
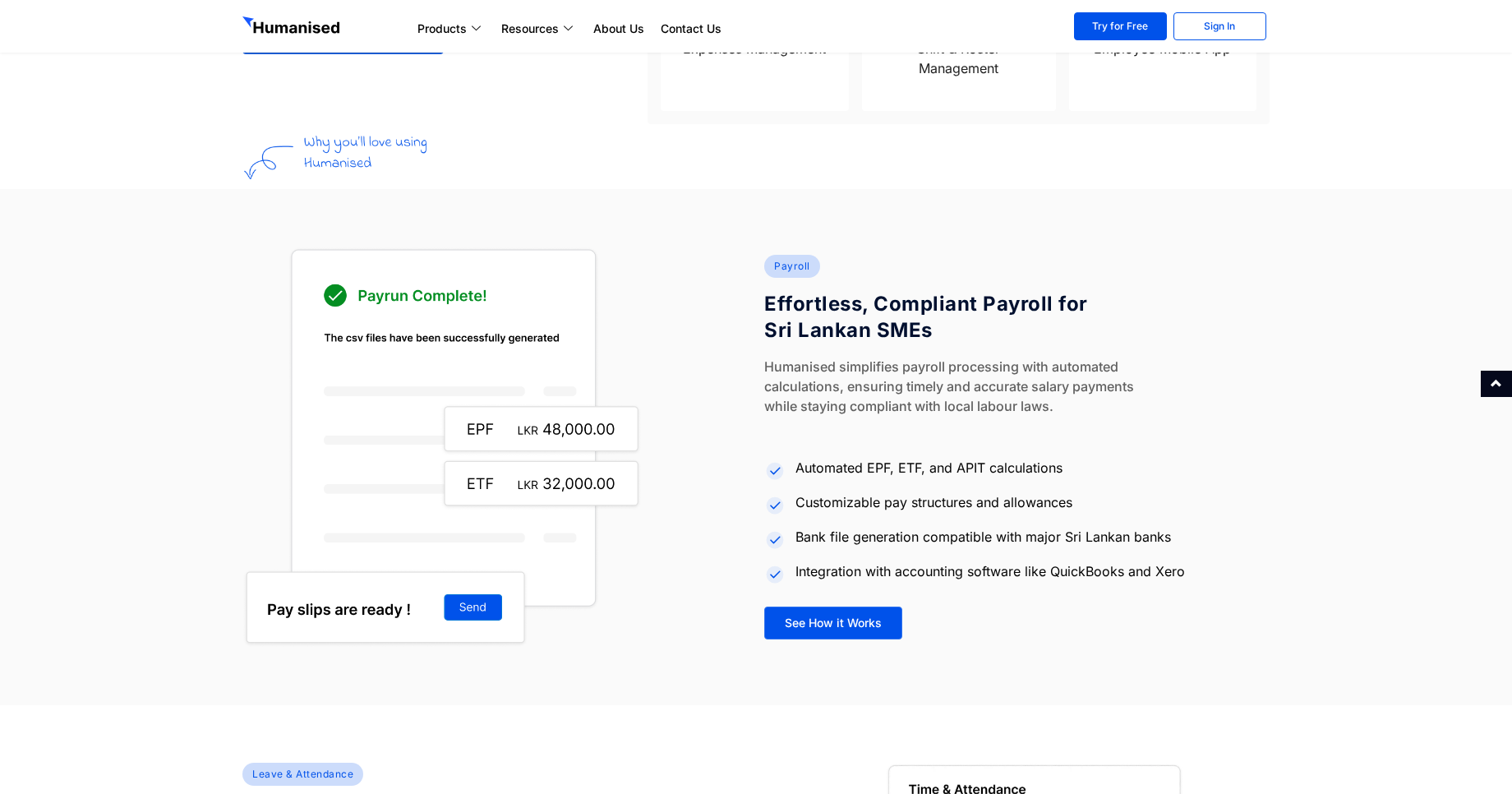
scroll to position [1759, 0]
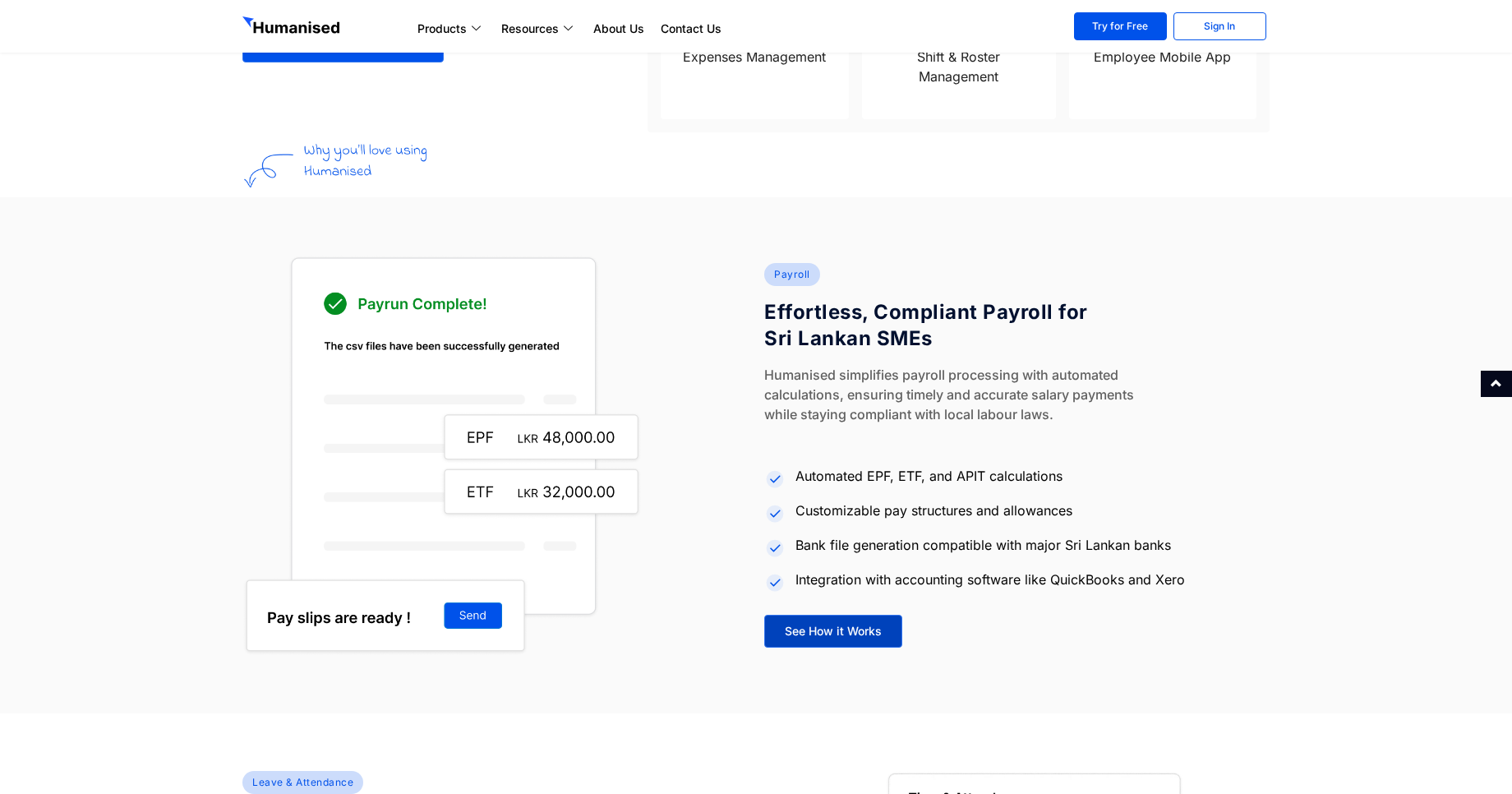
click at [823, 635] on span "See How it Works" at bounding box center [833, 631] width 97 height 12
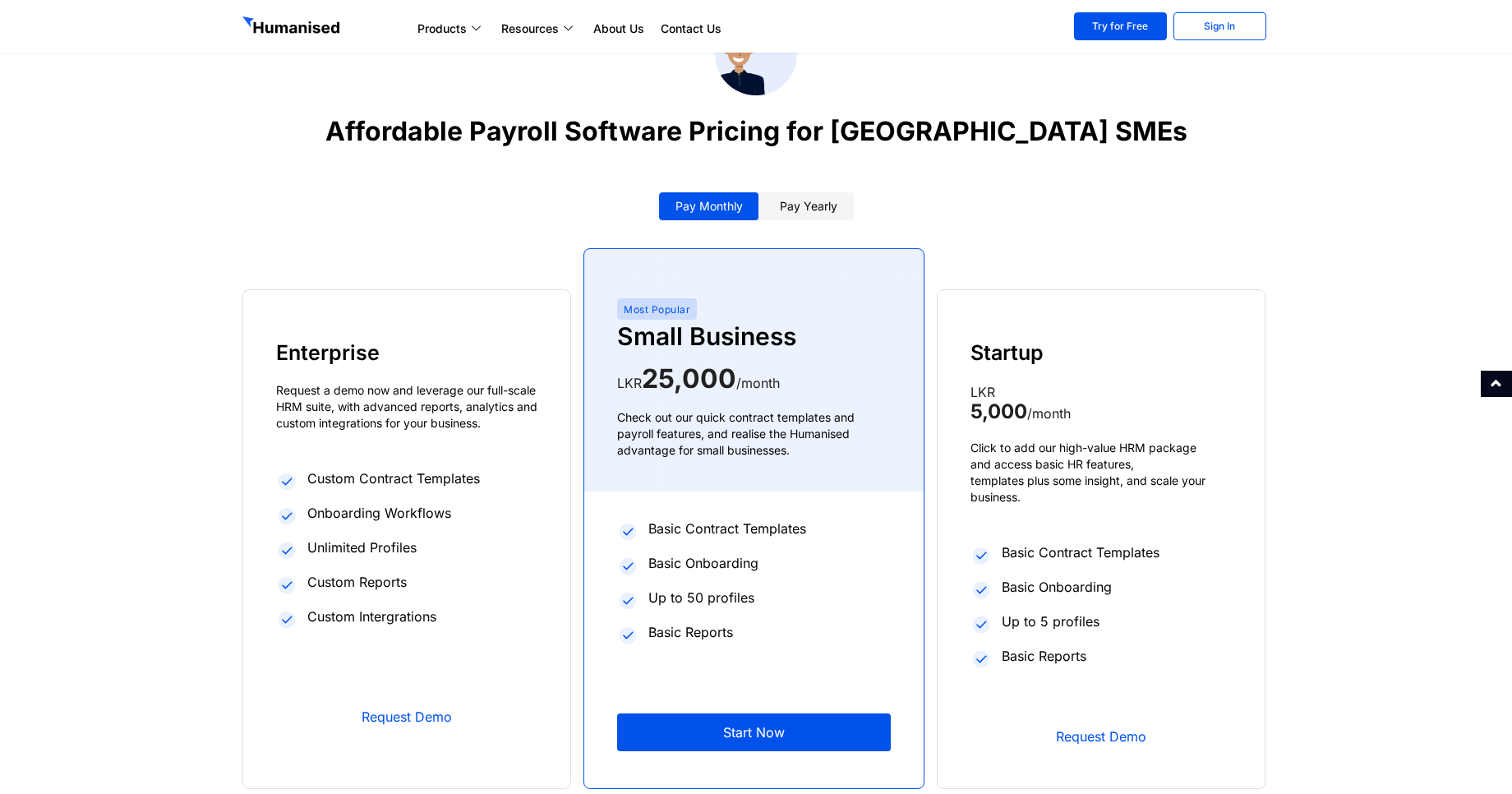
scroll to position [2465, 0]
